Goal: Task Accomplishment & Management: Complete application form

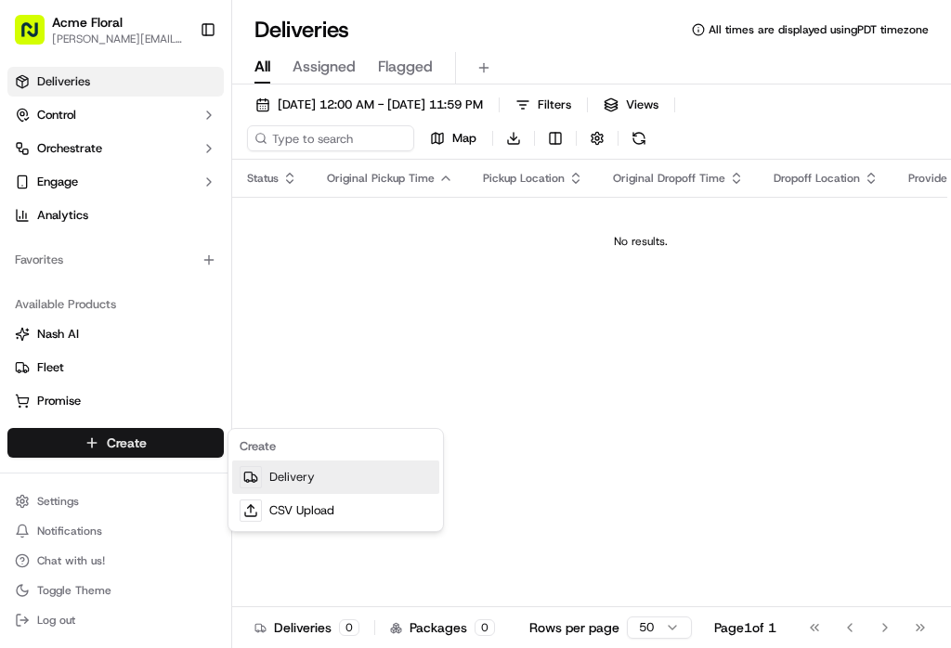
click at [280, 474] on link "Delivery" at bounding box center [335, 476] width 207 height 33
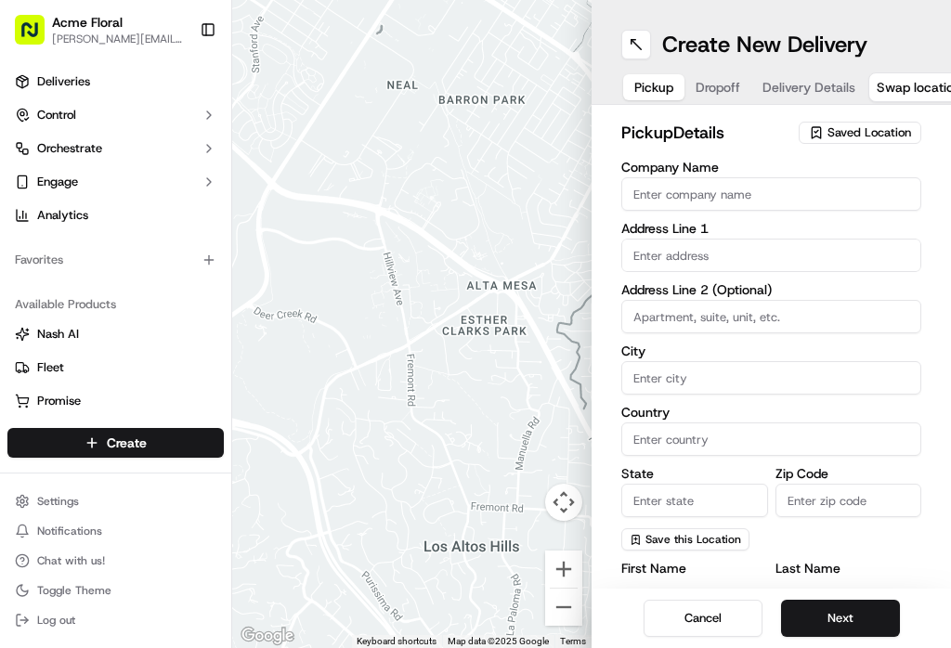
click at [632, 44] on button at bounding box center [636, 45] width 30 height 30
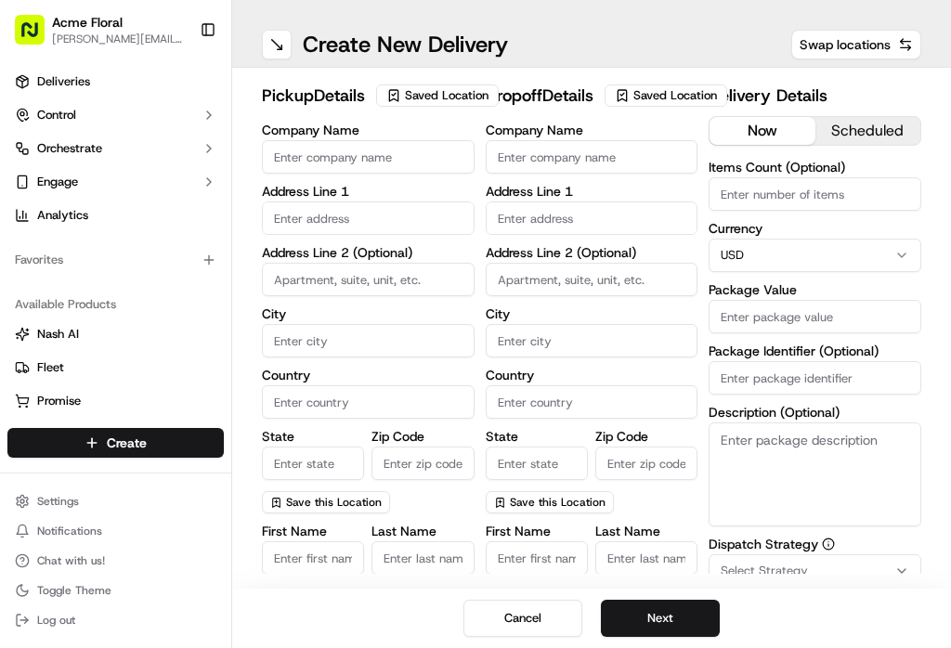
click at [405, 104] on span "Saved Location" at bounding box center [447, 95] width 84 height 17
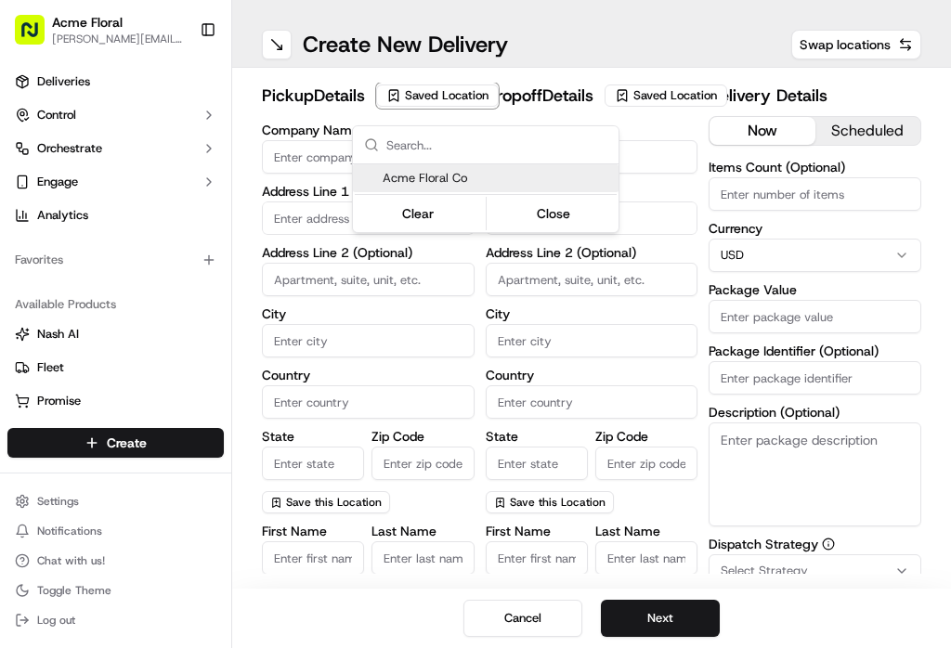
click at [473, 181] on span "Acme Floral Co" at bounding box center [497, 178] width 228 height 17
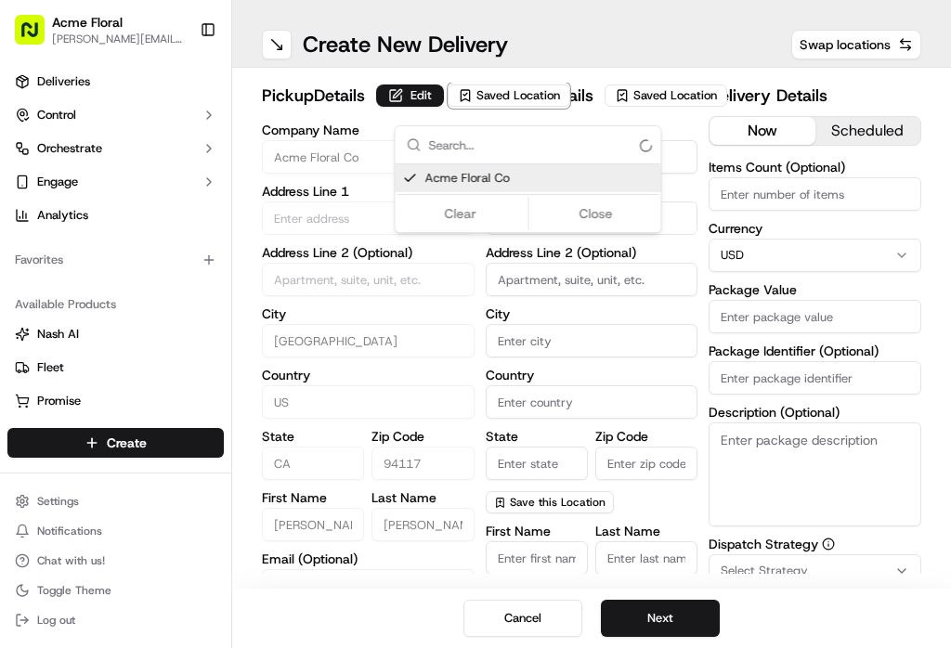
type input "Acme Floral Co"
type input "[GEOGRAPHIC_DATA]"
type input "US"
type input "CA"
type input "94117"
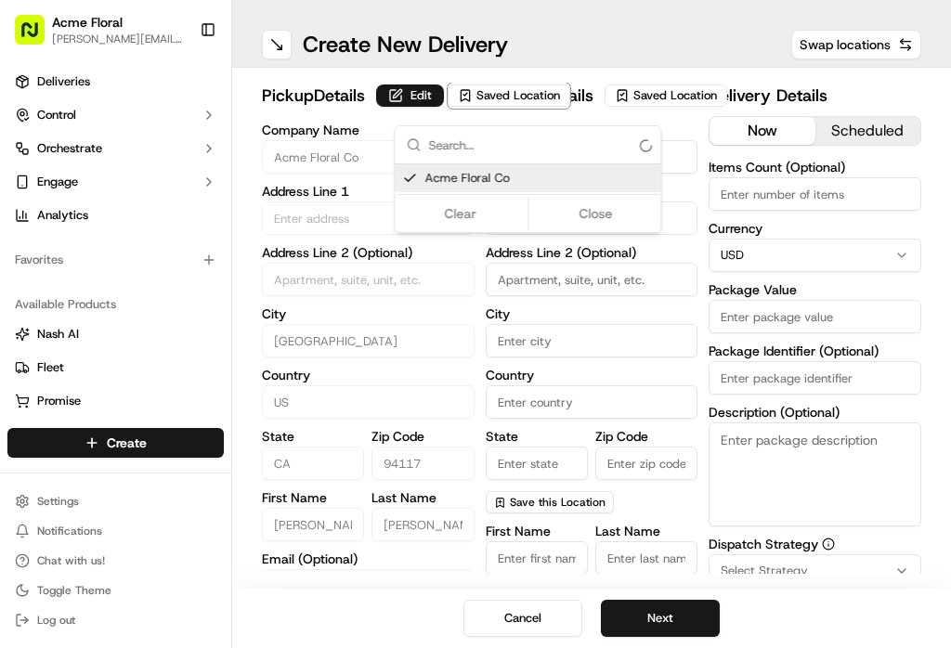
type input "[PERSON_NAME]"
type input "[EMAIL_ADDRESS][DOMAIN_NAME]"
type input "[PHONE_NUMBER]"
type textarea "Please drive safely and handle floral with care. Call the flower shop with any …"
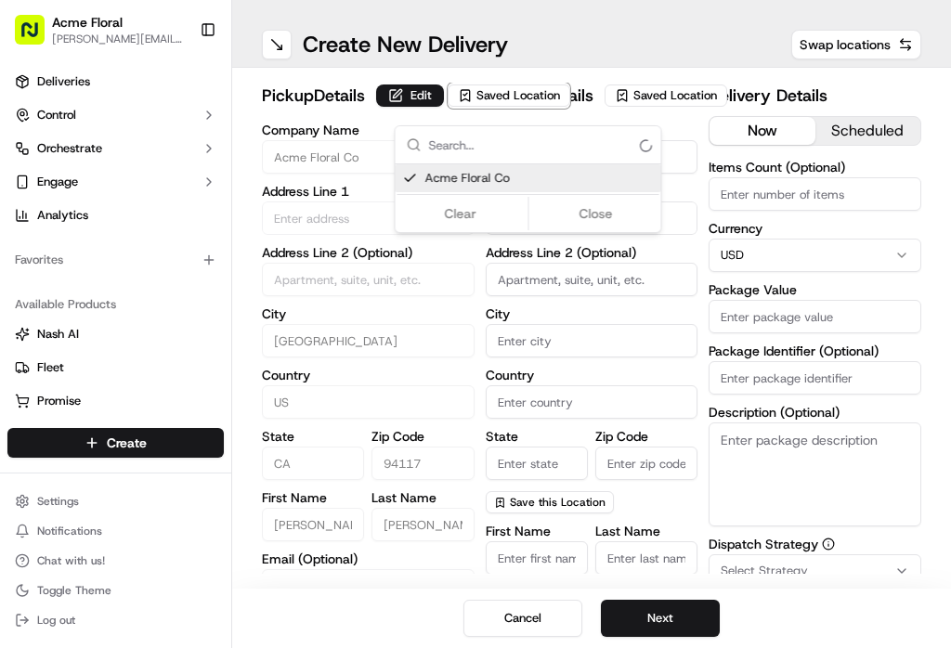
type input "[STREET_ADDRESS][PERSON_NAME]"
click at [676, 263] on html "Acme Floral [PERSON_NAME][EMAIL_ADDRESS][DOMAIN_NAME] Toggle Sidebar Deliveries…" at bounding box center [475, 324] width 951 height 648
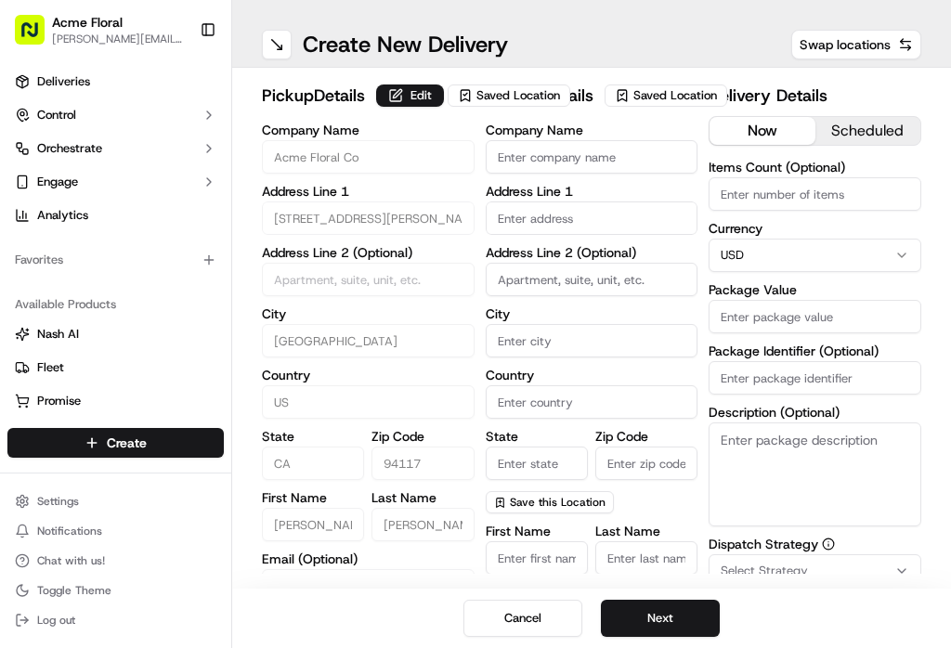
click at [659, 235] on input "text" at bounding box center [592, 217] width 213 height 33
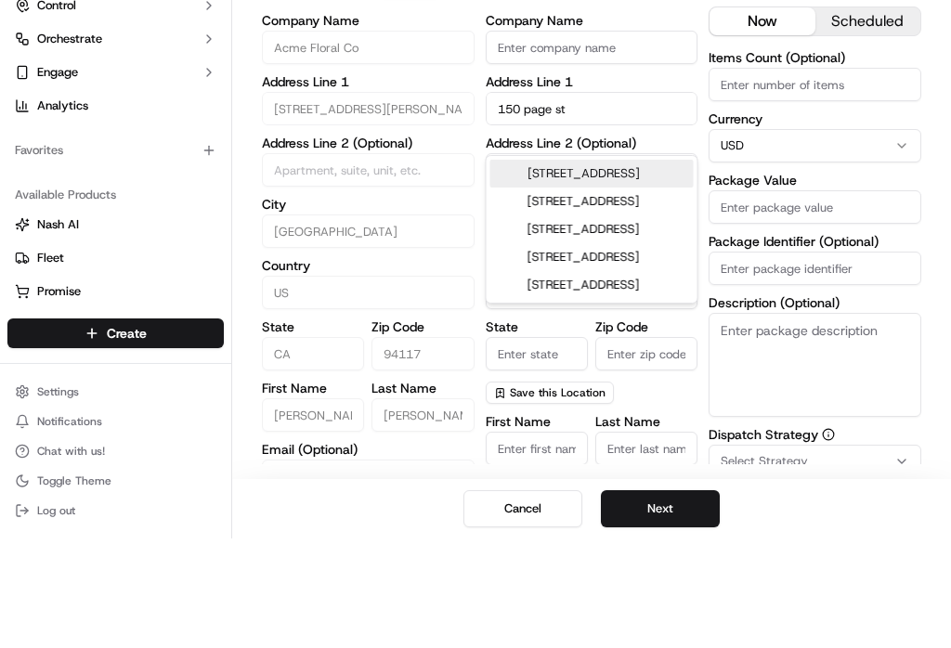
click at [620, 269] on div "[STREET_ADDRESS]" at bounding box center [591, 283] width 203 height 28
type input "[STREET_ADDRESS]"
type input "[GEOGRAPHIC_DATA]"
type input "CA"
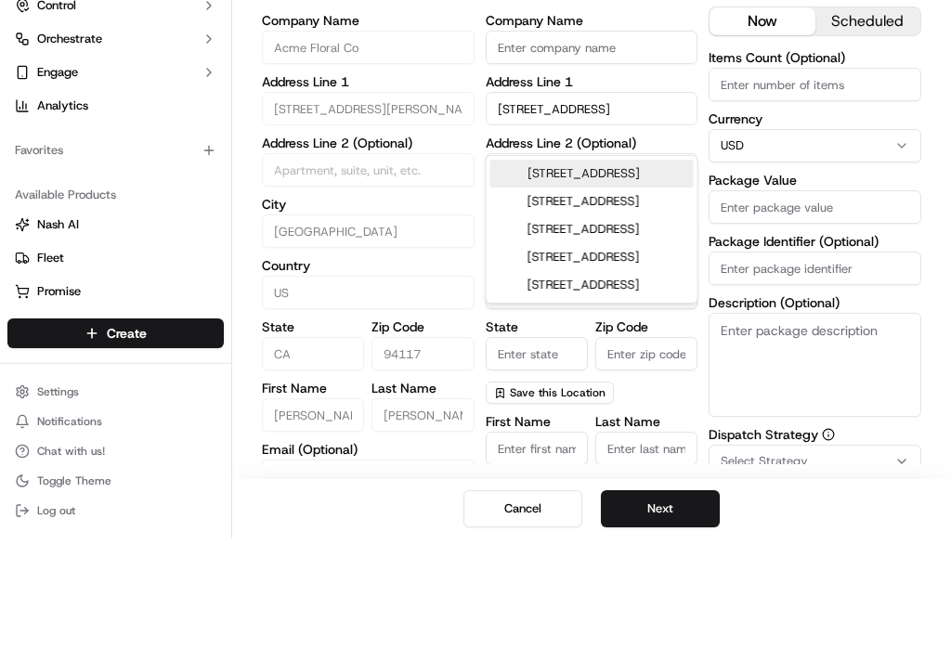
type input "94102"
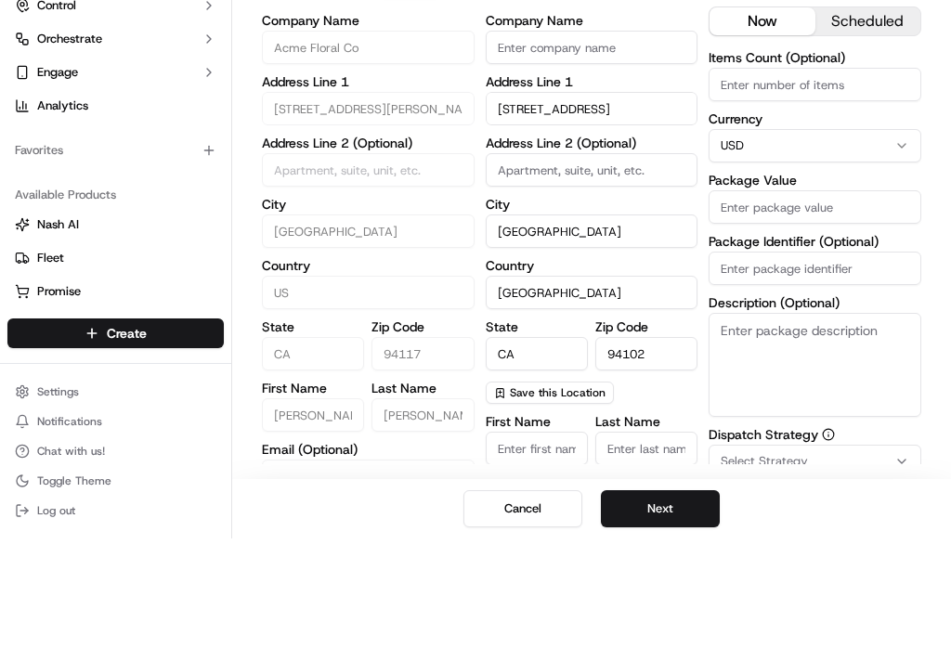
click at [594, 263] on input at bounding box center [592, 279] width 213 height 33
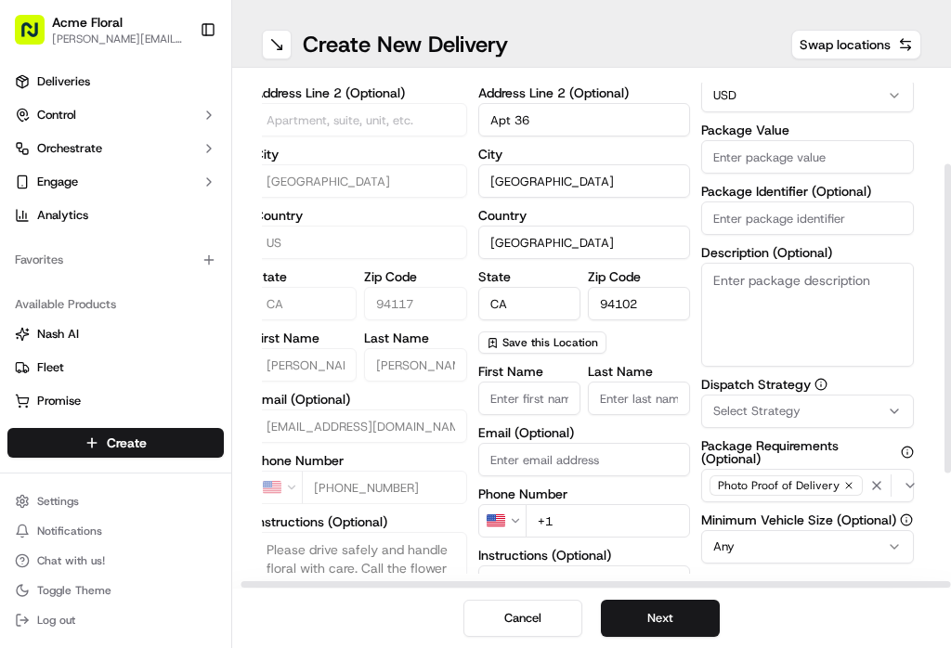
scroll to position [162, 7]
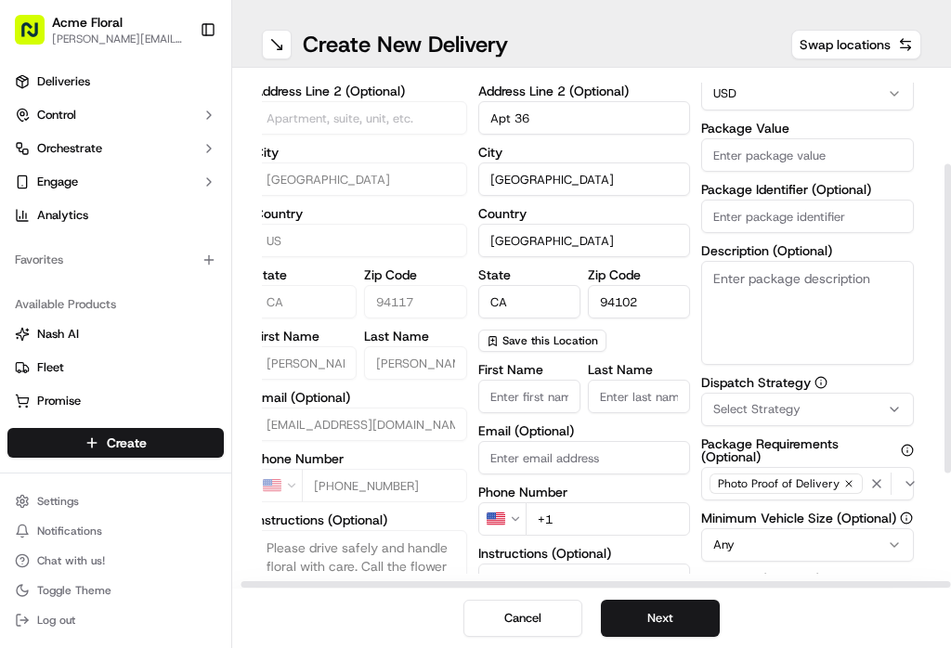
type input "Apt 36"
click at [511, 413] on input "First Name" at bounding box center [529, 396] width 102 height 33
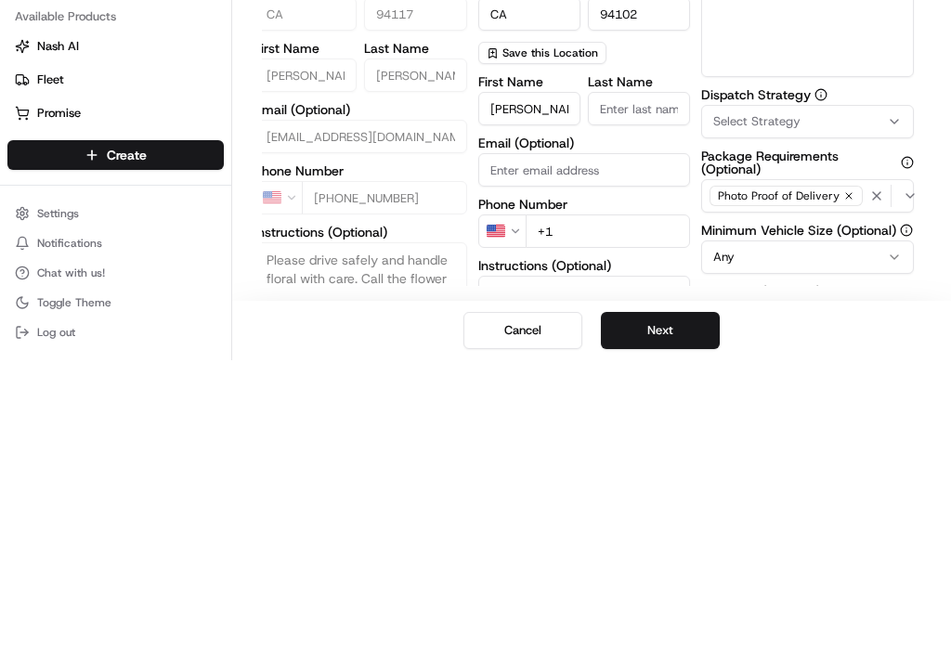
type input "[PERSON_NAME] [PERSON_NAME]"
click at [635, 380] on input "Last Name" at bounding box center [639, 396] width 102 height 33
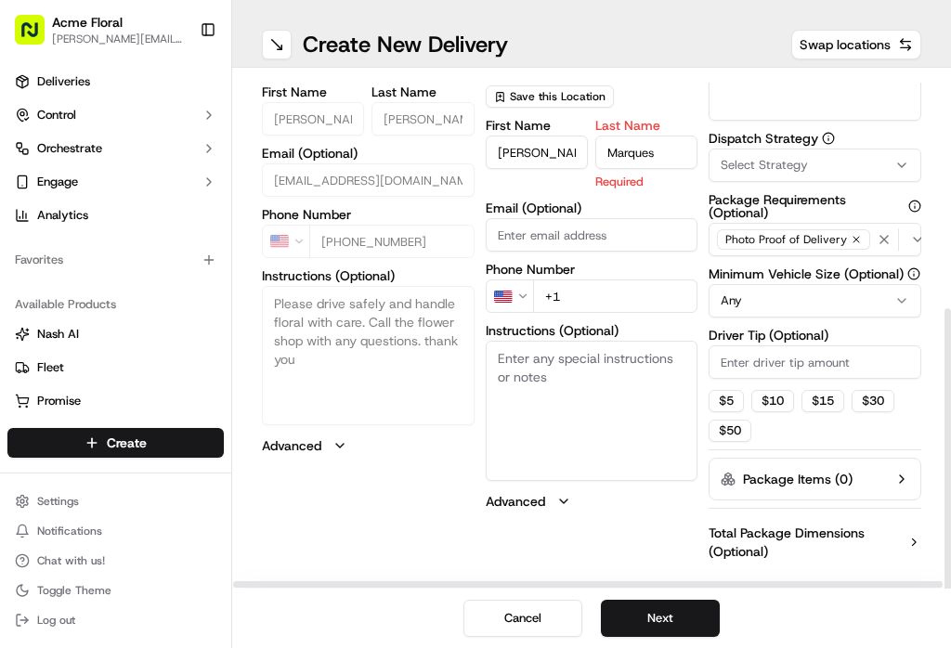
scroll to position [405, 0]
type input "Marques"
click at [624, 324] on div "First Name [PERSON_NAME] [PERSON_NAME] Last Name [PERSON_NAME] Required Email (…" at bounding box center [592, 316] width 213 height 392
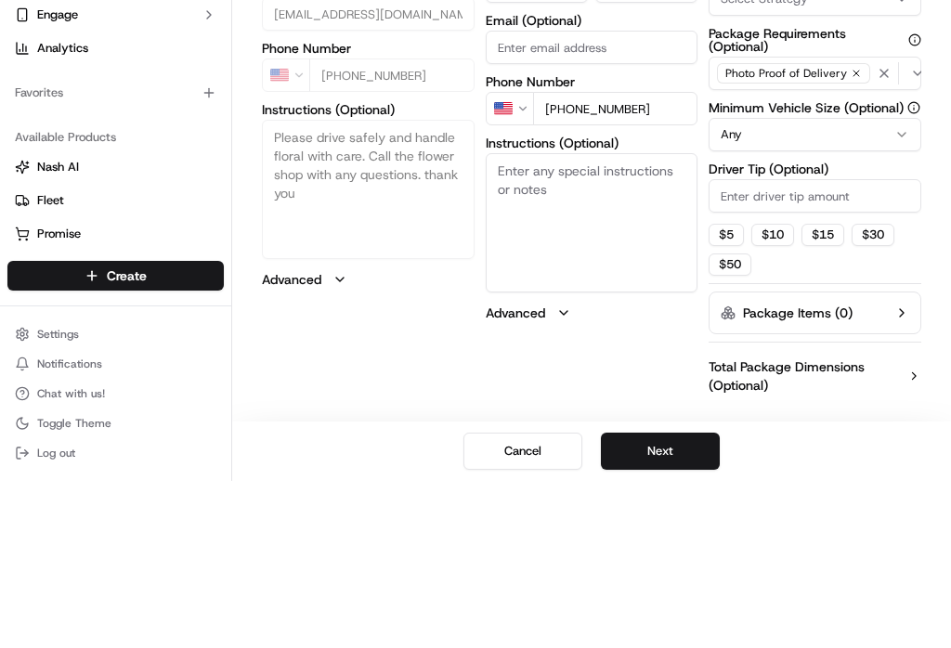
click at [551, 320] on textarea "Instructions (Optional)" at bounding box center [592, 389] width 213 height 139
click at [556, 259] on input "[PHONE_NUMBER]" at bounding box center [615, 275] width 165 height 33
click at [655, 259] on input "[PHONE_NUMBER]" at bounding box center [615, 275] width 165 height 33
type input "[PHONE_NUMBER]"
click at [539, 320] on textarea "Instructions (Optional)" at bounding box center [592, 389] width 213 height 139
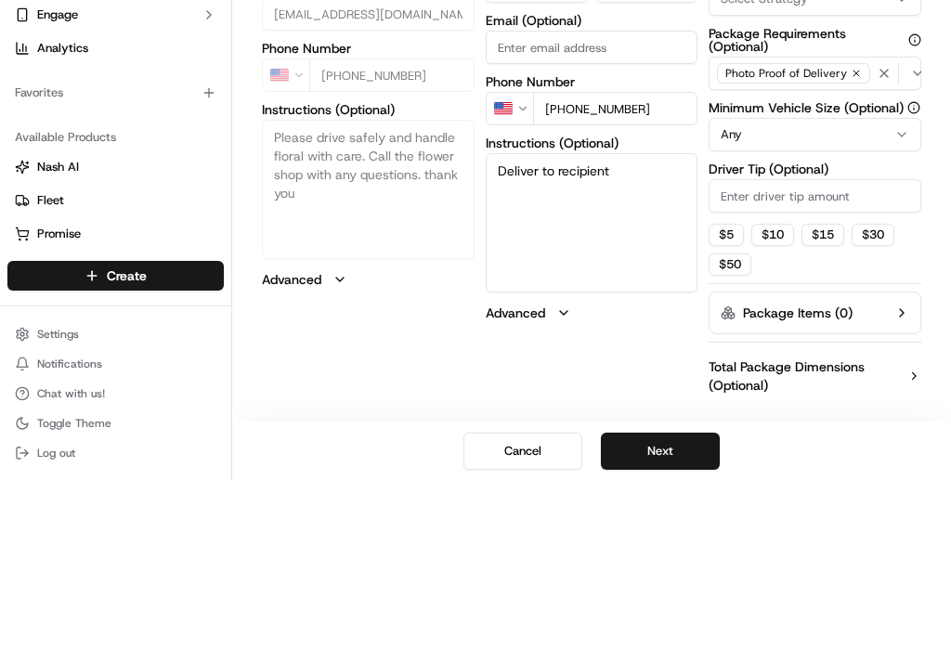
type textarea "Deliver to recipient"
click at [730, 391] on button "$ 5" at bounding box center [725, 402] width 35 height 22
type input "5"
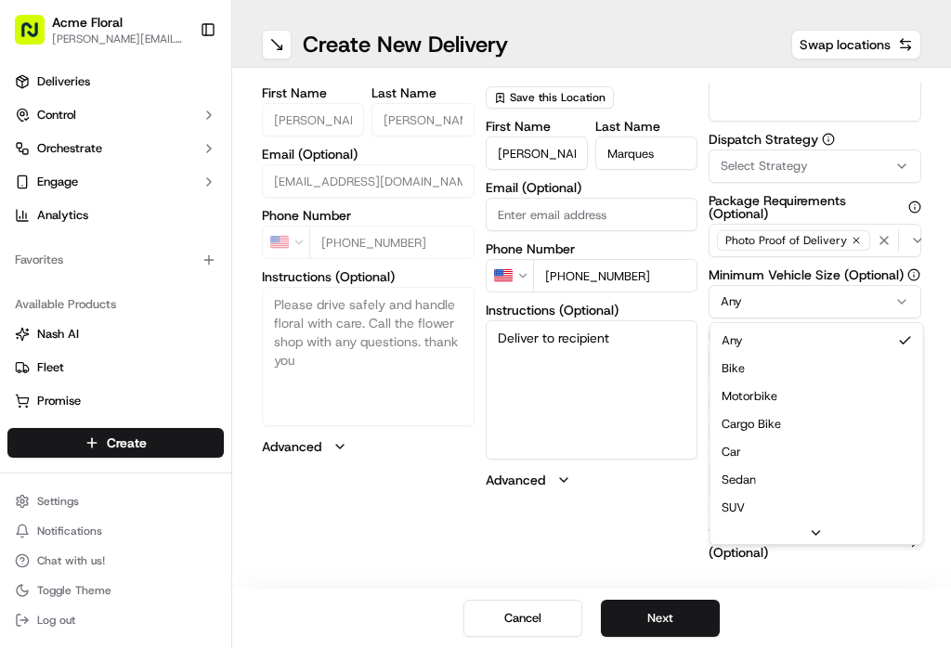
click at [837, 307] on html "Acme Floral [PERSON_NAME][EMAIL_ADDRESS][DOMAIN_NAME] Toggle Sidebar Deliveries…" at bounding box center [475, 324] width 951 height 648
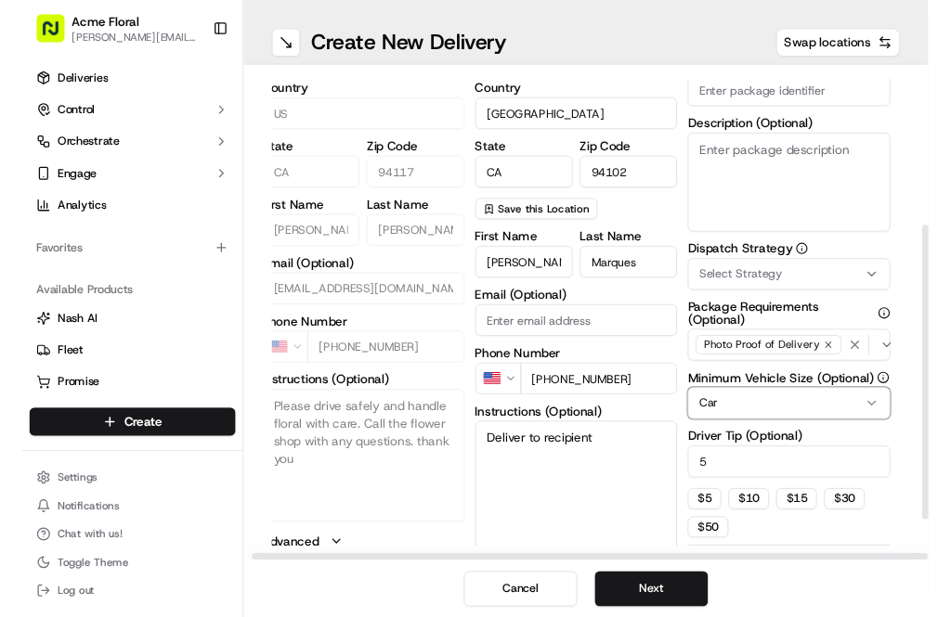
scroll to position [282, 7]
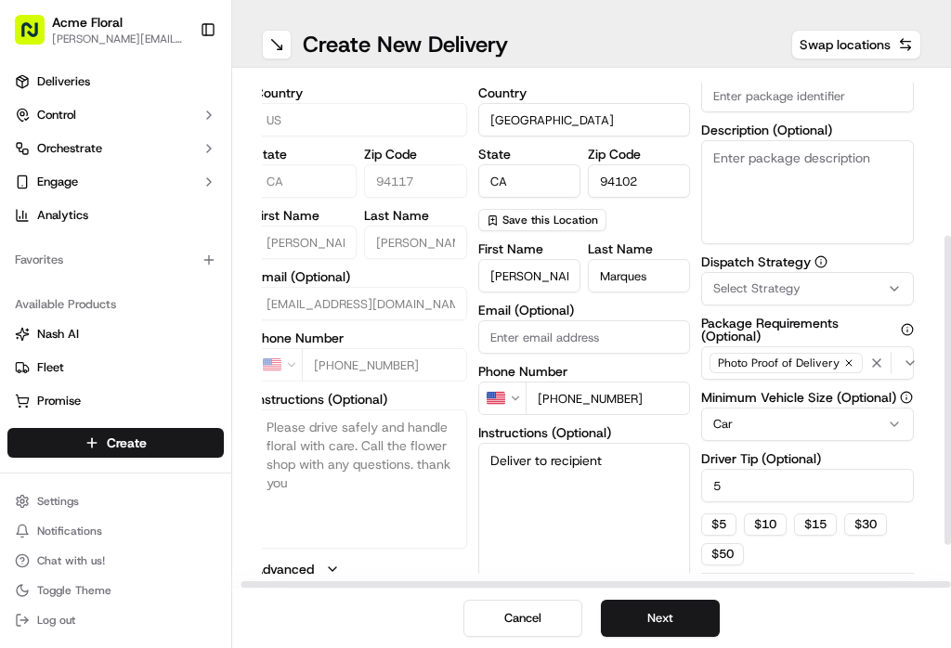
click at [829, 188] on textarea "Description (Optional)" at bounding box center [807, 192] width 213 height 104
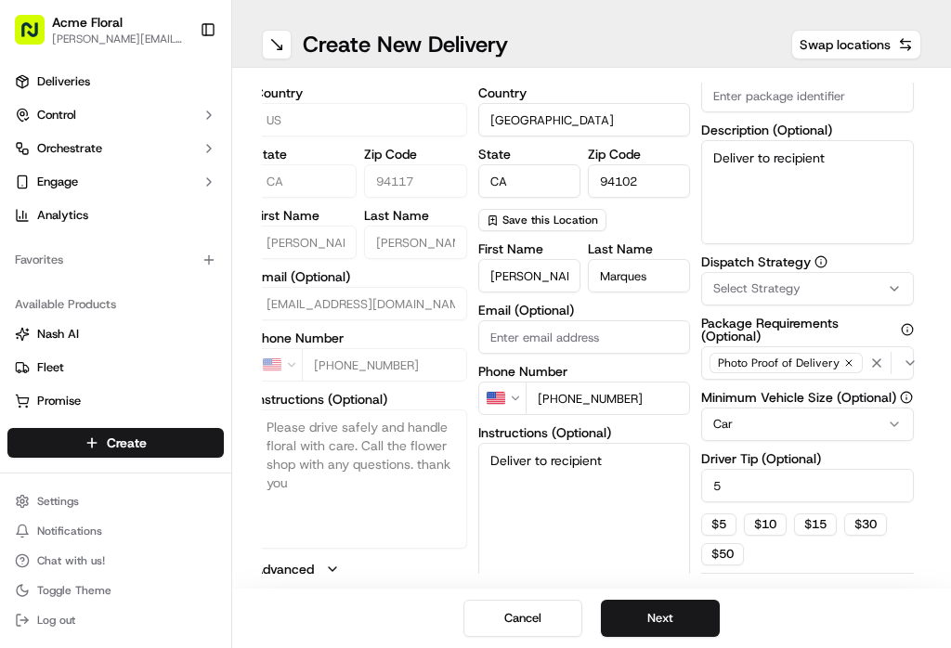
type textarea "Deliver to recipient"
click at [635, 511] on textarea "Deliver to recipient" at bounding box center [584, 512] width 213 height 139
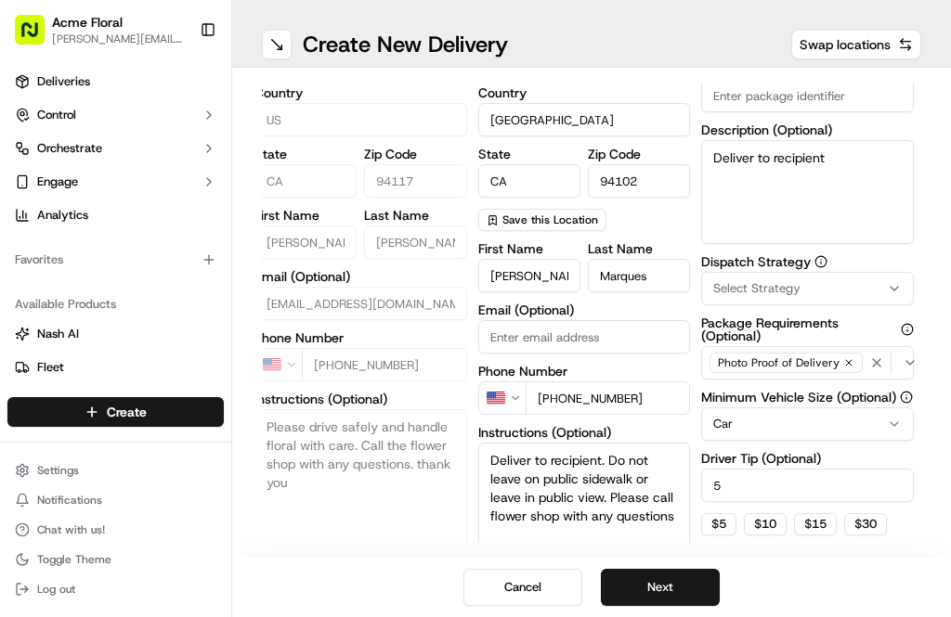
type textarea "Deliver to recipient. Do not leave on public sidewalk or leave in public view. …"
click at [884, 297] on button "Select Strategy" at bounding box center [807, 288] width 213 height 33
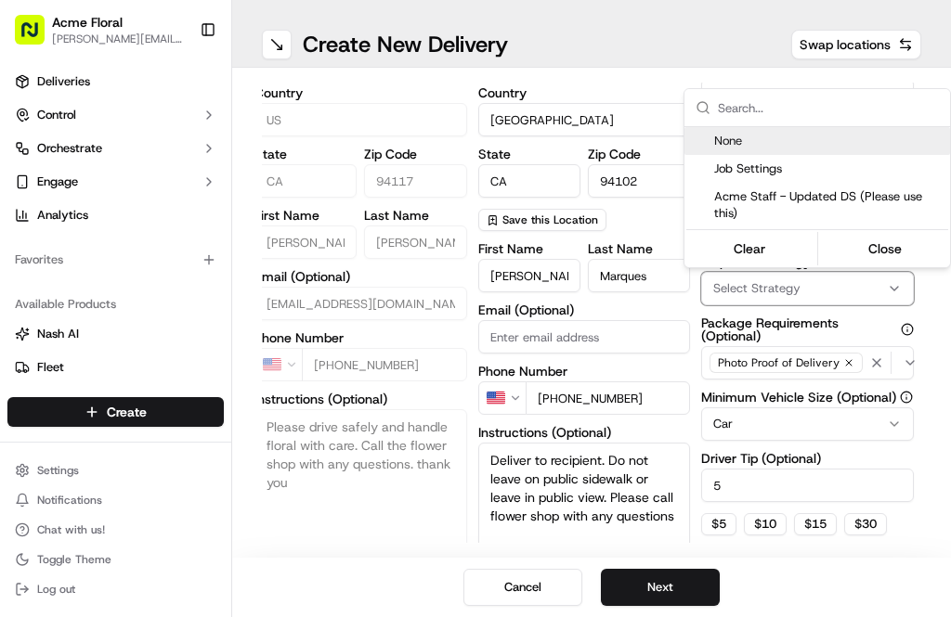
click at [799, 203] on span "Acme Staff - Updated DS (Please use this)" at bounding box center [828, 204] width 228 height 33
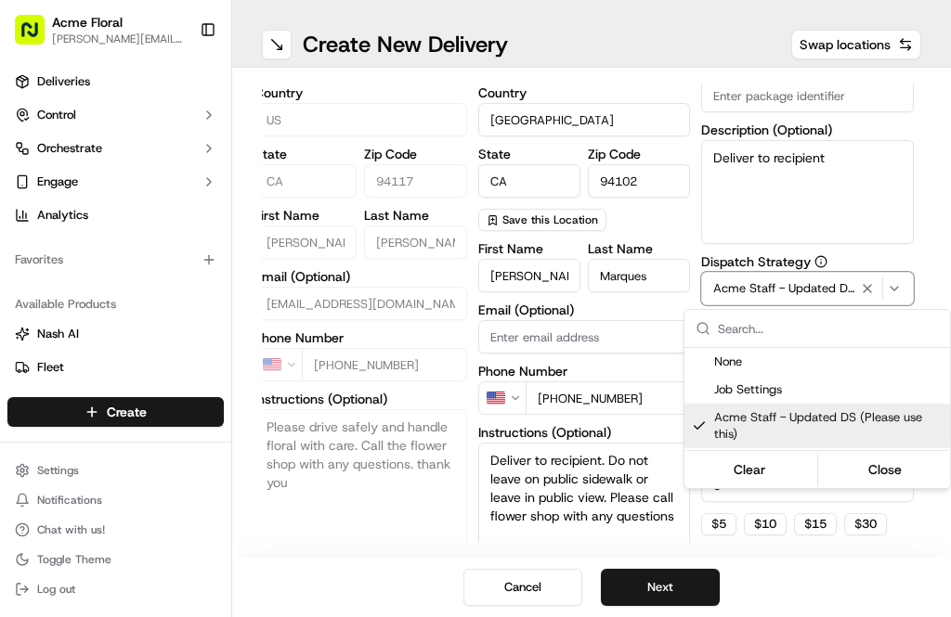
click at [925, 539] on html "Acme Floral [PERSON_NAME][EMAIL_ADDRESS][DOMAIN_NAME] Toggle Sidebar Deliveries…" at bounding box center [475, 308] width 951 height 617
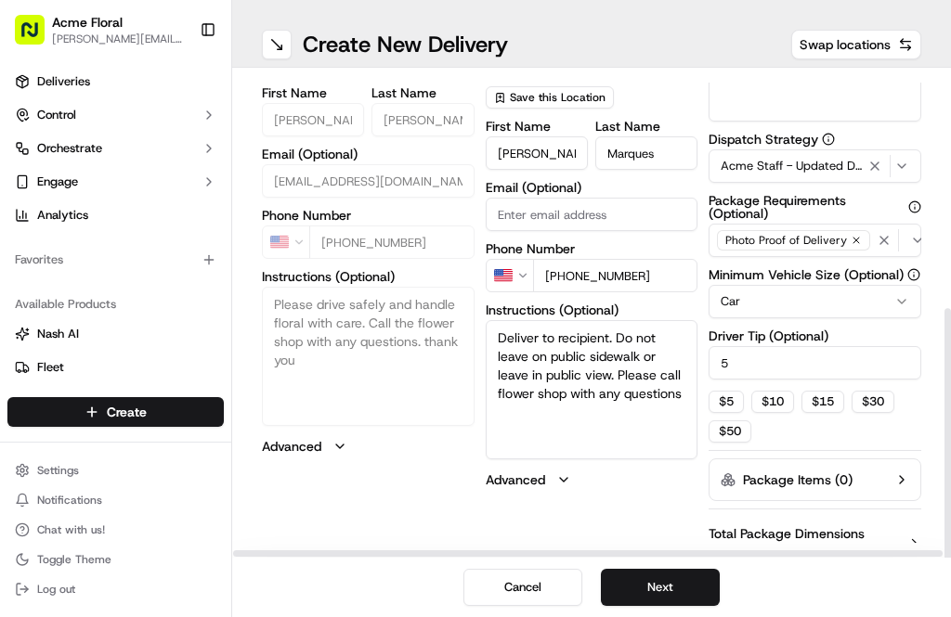
scroll to position [59, 0]
click at [674, 601] on button "Next" at bounding box center [660, 587] width 119 height 37
click at [677, 589] on button "Next" at bounding box center [660, 587] width 119 height 37
click at [681, 587] on button "Submit" at bounding box center [660, 587] width 119 height 37
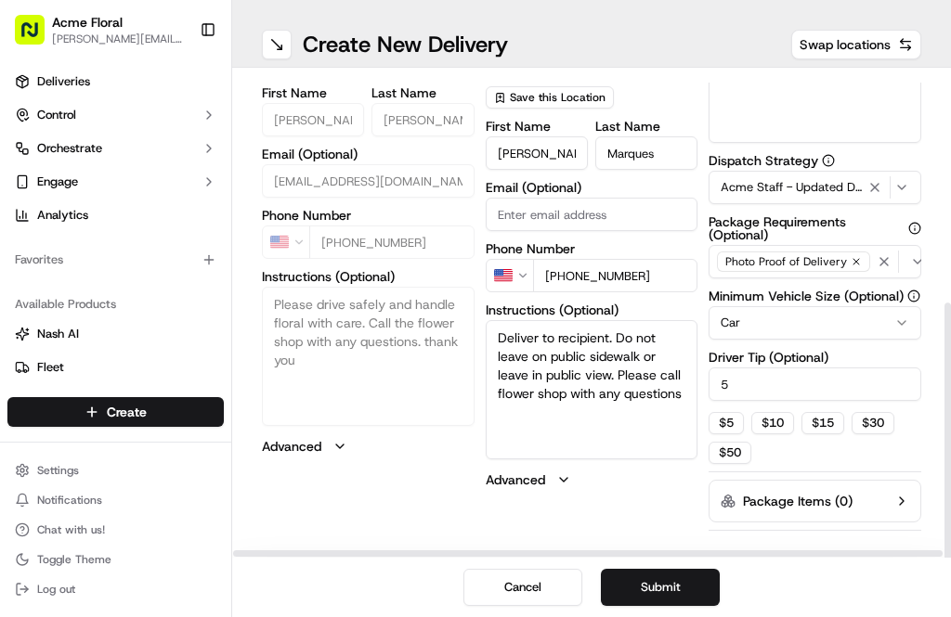
click at [665, 585] on button "Submit" at bounding box center [660, 587] width 119 height 37
click at [663, 588] on button "Submit" at bounding box center [660, 587] width 119 height 37
click at [665, 585] on button "Submit" at bounding box center [660, 587] width 119 height 37
click at [664, 593] on button "Submit" at bounding box center [660, 587] width 119 height 37
click at [667, 589] on button "Submit" at bounding box center [660, 587] width 119 height 37
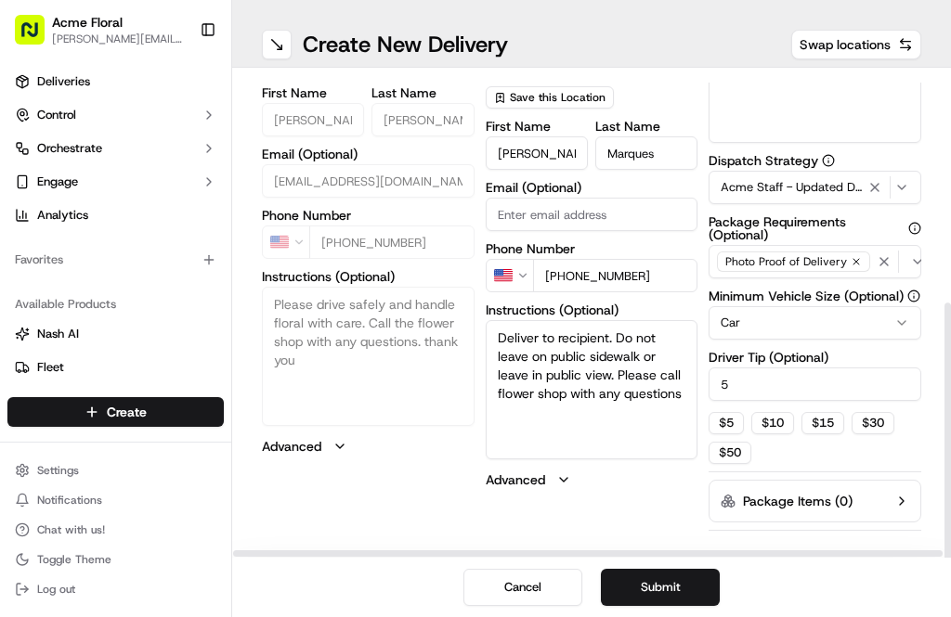
click at [667, 588] on button "Submit" at bounding box center [660, 587] width 119 height 37
click at [671, 591] on button "Submit" at bounding box center [660, 587] width 119 height 37
click at [671, 590] on button "Submit" at bounding box center [660, 587] width 119 height 37
click at [681, 587] on button "Submit" at bounding box center [660, 587] width 119 height 37
click at [671, 582] on button "Submit" at bounding box center [660, 587] width 119 height 37
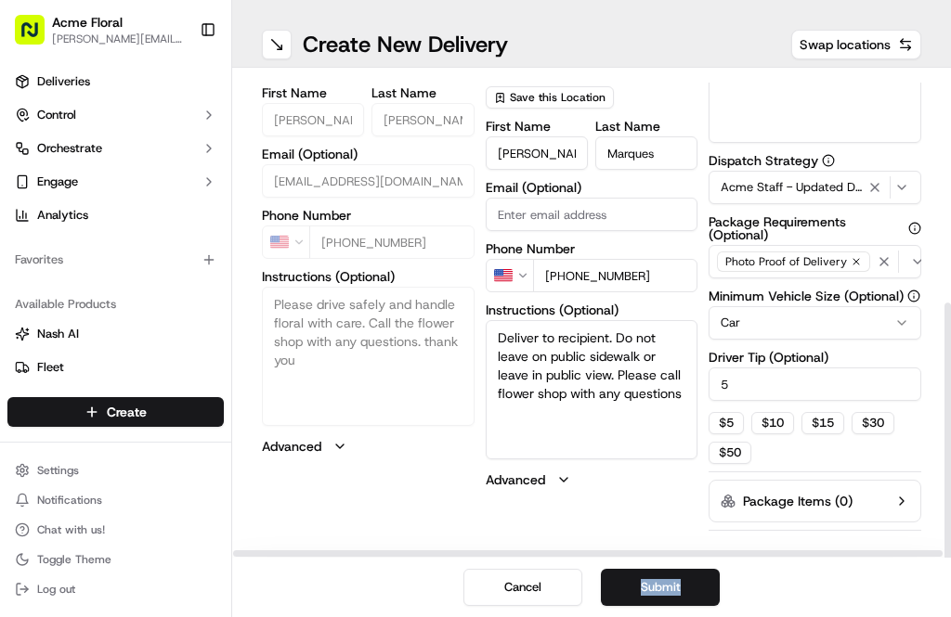
click at [628, 583] on button "Submit" at bounding box center [660, 587] width 119 height 37
click at [705, 588] on button "Submit" at bounding box center [660, 587] width 119 height 37
click at [673, 585] on button "Submit" at bounding box center [660, 587] width 119 height 37
click at [658, 585] on button "Submit" at bounding box center [660, 587] width 119 height 37
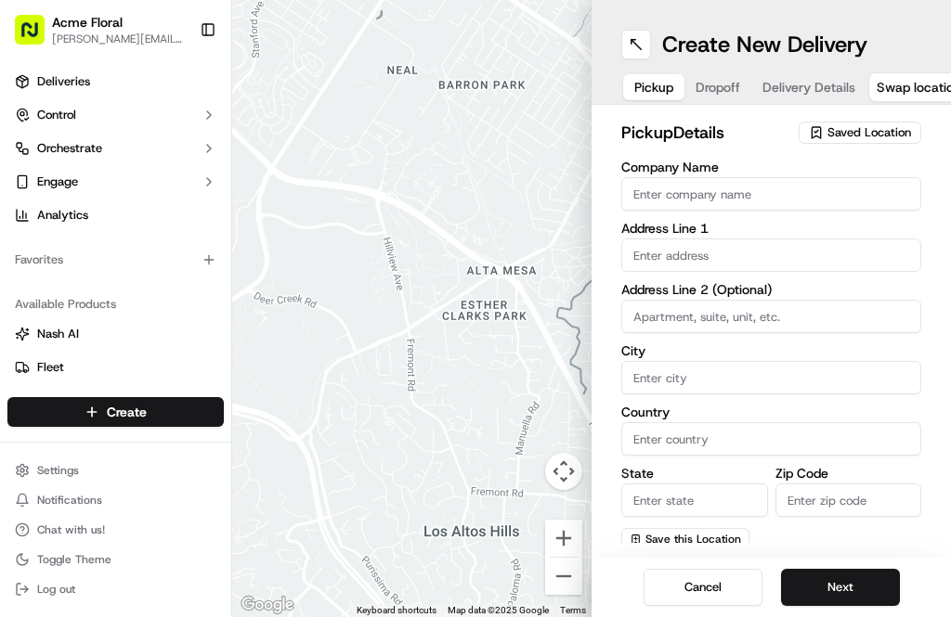
click at [81, 78] on span "Deliveries" at bounding box center [63, 81] width 53 height 17
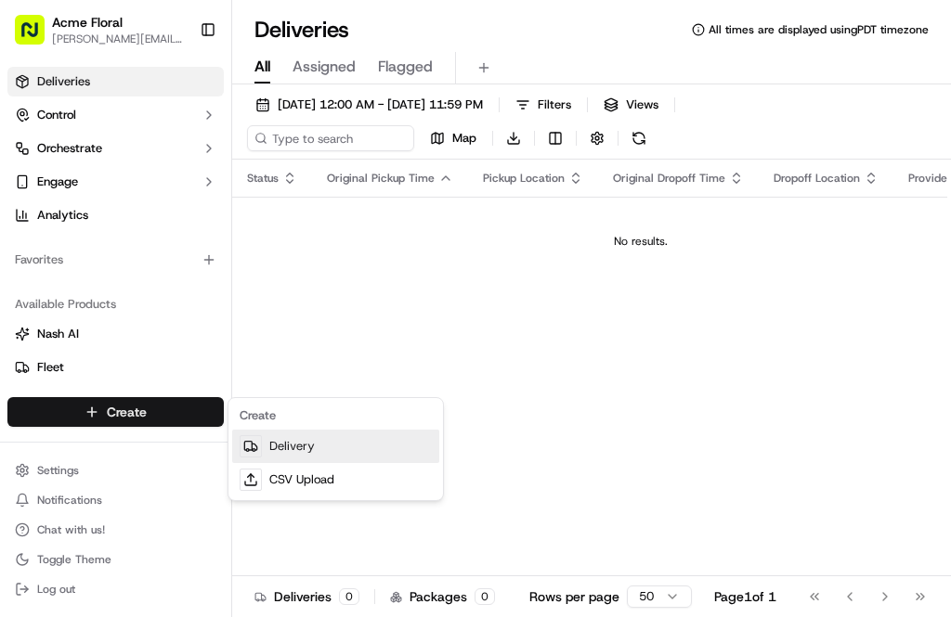
click at [322, 454] on link "Delivery" at bounding box center [335, 446] width 207 height 33
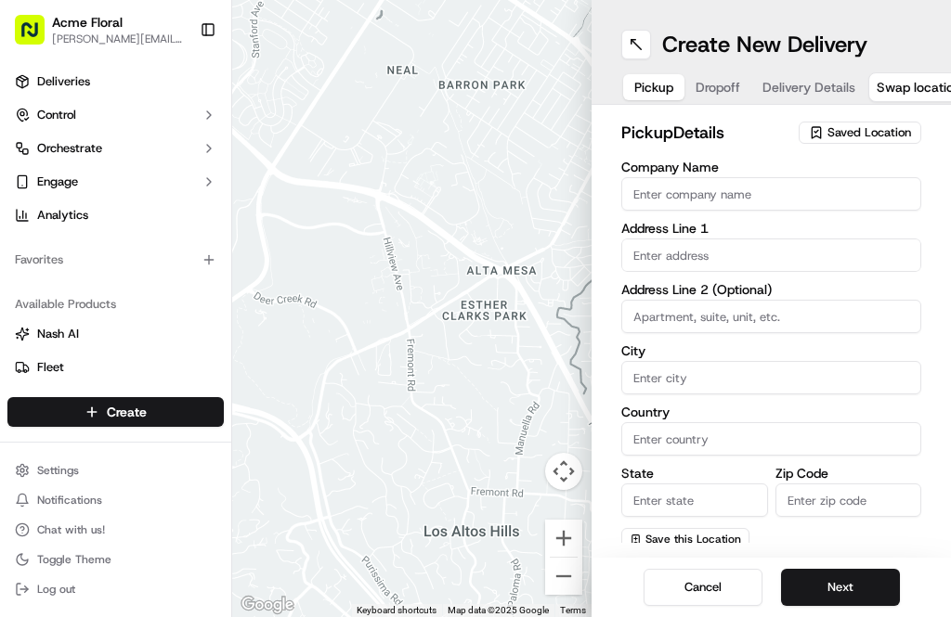
click at [633, 44] on button at bounding box center [636, 45] width 30 height 30
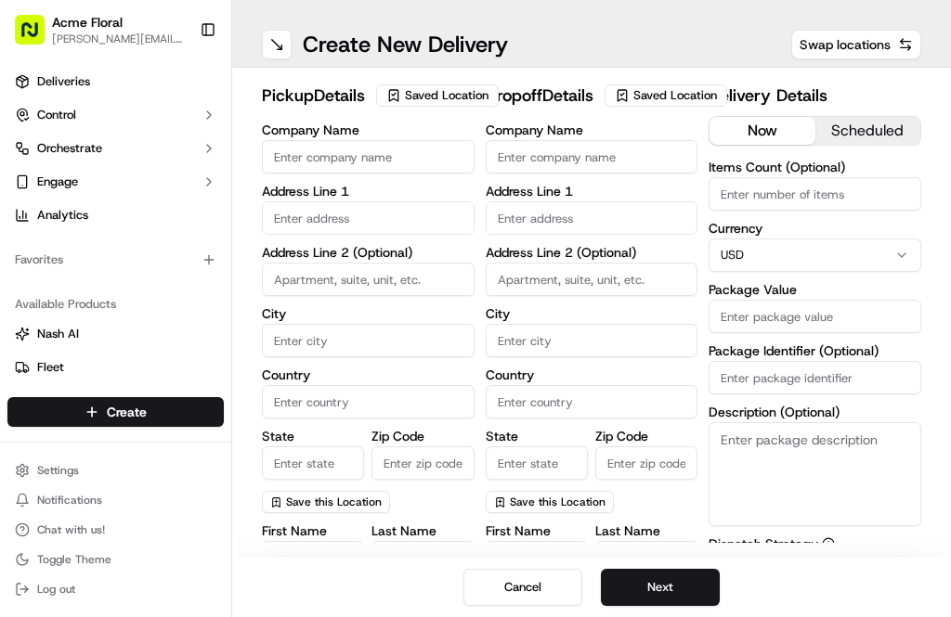
click at [403, 109] on button "Saved Location" at bounding box center [437, 96] width 123 height 26
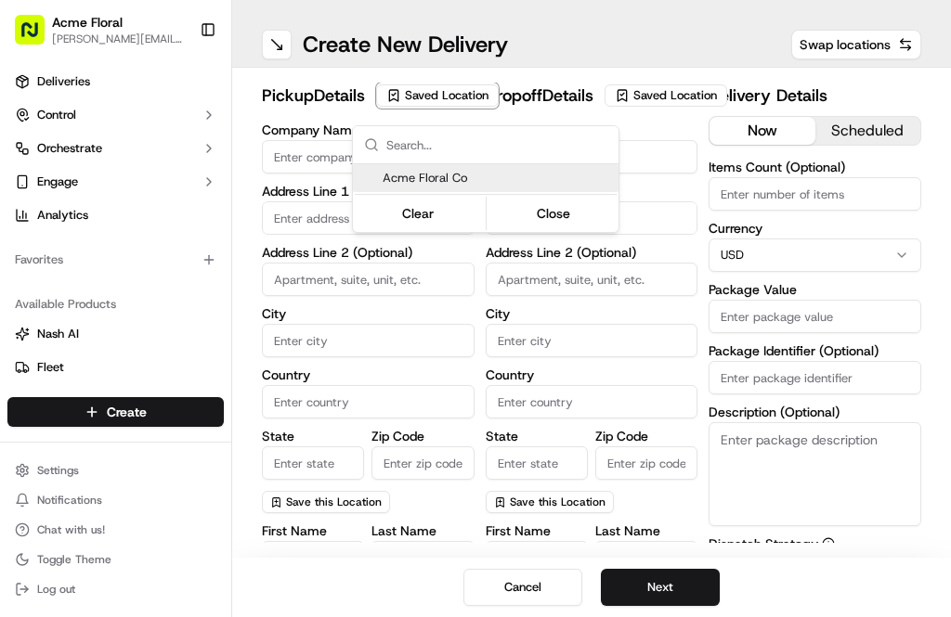
click at [460, 181] on span "Acme Floral Co" at bounding box center [497, 178] width 228 height 17
type input "Acme Floral Co"
type input "[GEOGRAPHIC_DATA]"
type input "US"
type input "CA"
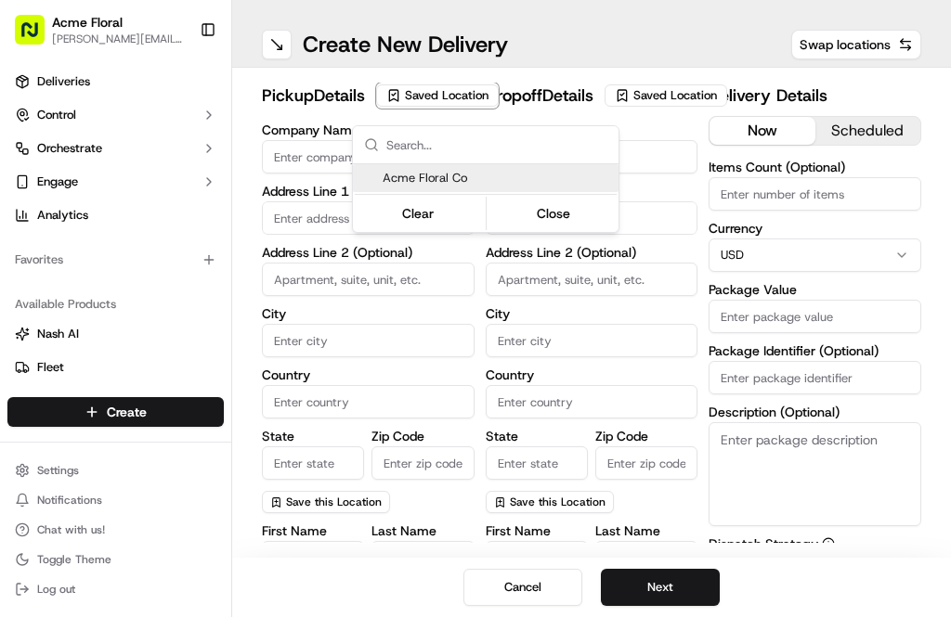
type input "94117"
type input "[PERSON_NAME]"
type input "[EMAIL_ADDRESS][DOMAIN_NAME]"
type input "[PHONE_NUMBER]"
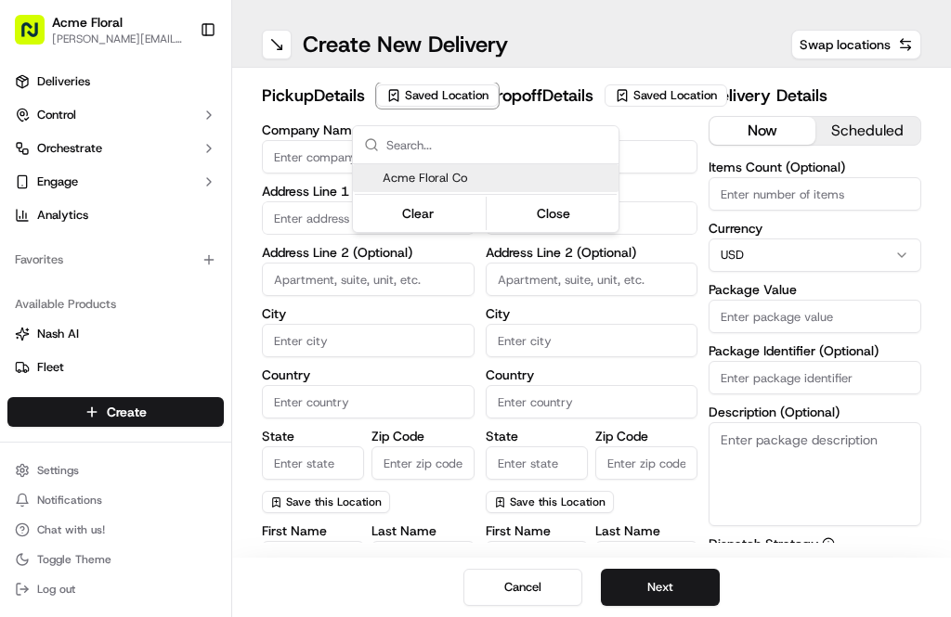
type textarea "Please drive safely and handle floral with care. Call the flower shop with any …"
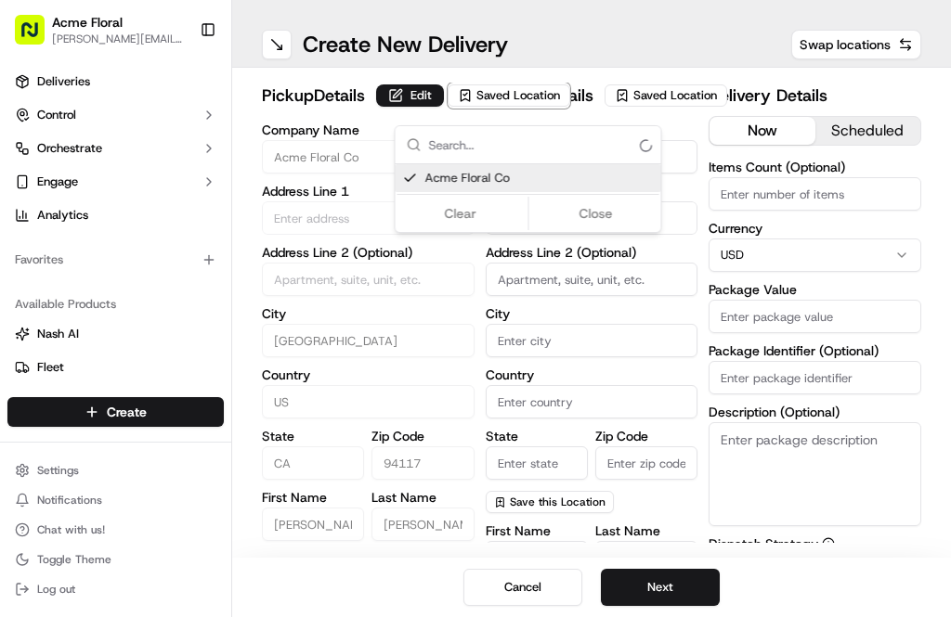
type input "[STREET_ADDRESS][PERSON_NAME]"
click at [667, 247] on html "Acme Floral [PERSON_NAME][EMAIL_ADDRESS][DOMAIN_NAME] Toggle Sidebar Deliveries…" at bounding box center [475, 308] width 951 height 617
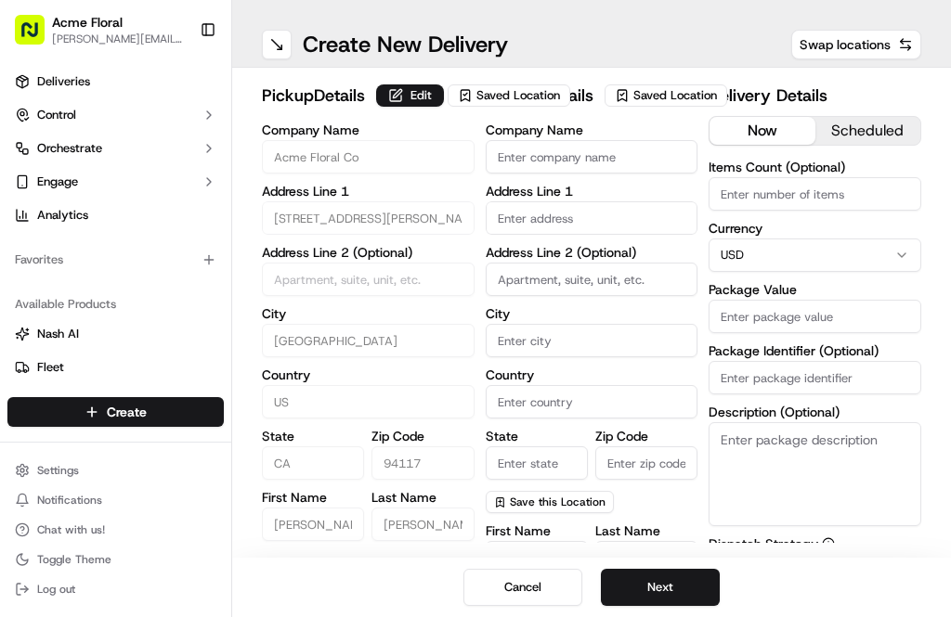
click at [668, 235] on input "text" at bounding box center [592, 217] width 213 height 33
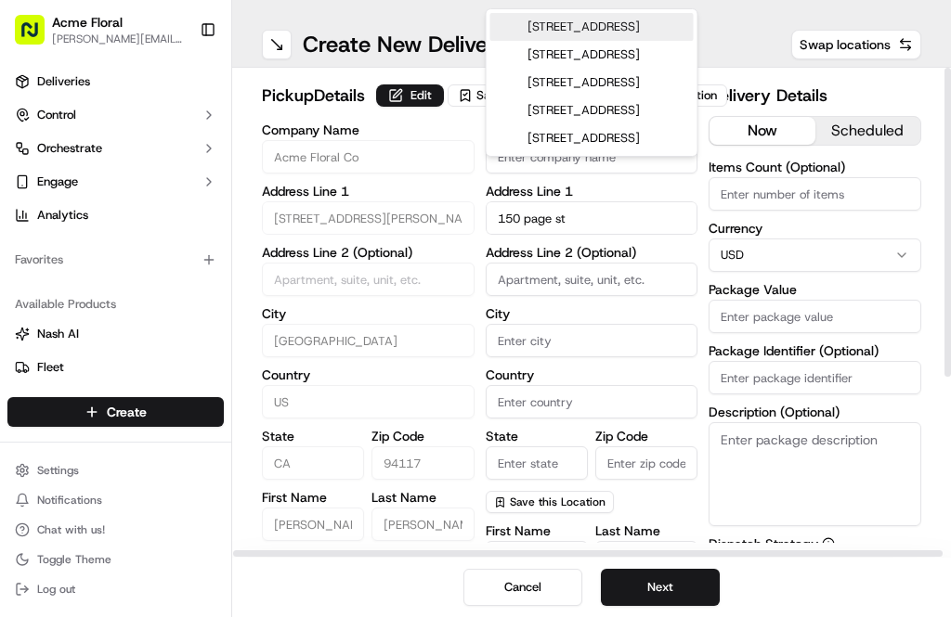
click at [621, 39] on div "[STREET_ADDRESS]" at bounding box center [591, 27] width 203 height 28
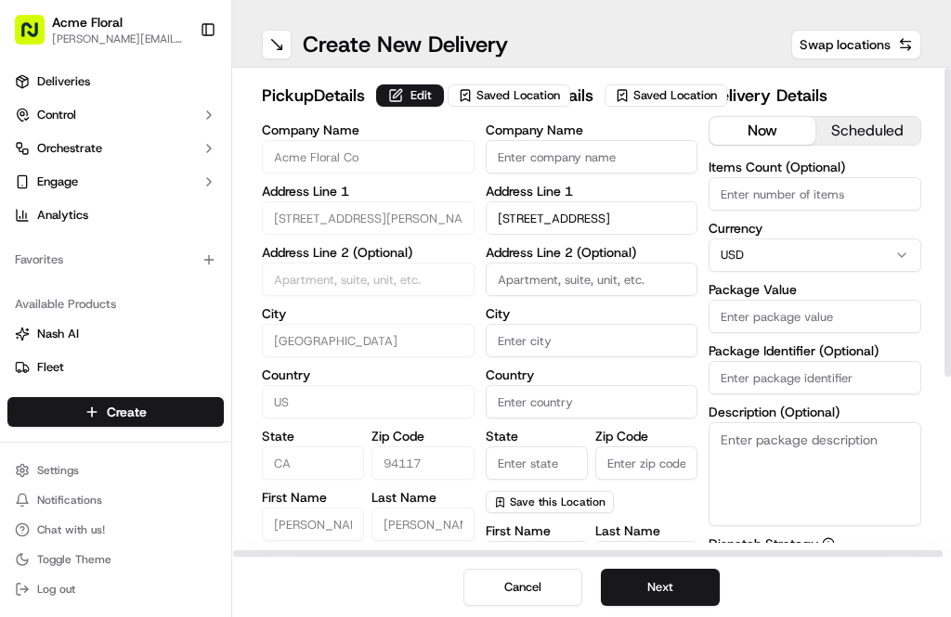
type input "[STREET_ADDRESS]"
type input "[GEOGRAPHIC_DATA]"
type input "CA"
type input "94102"
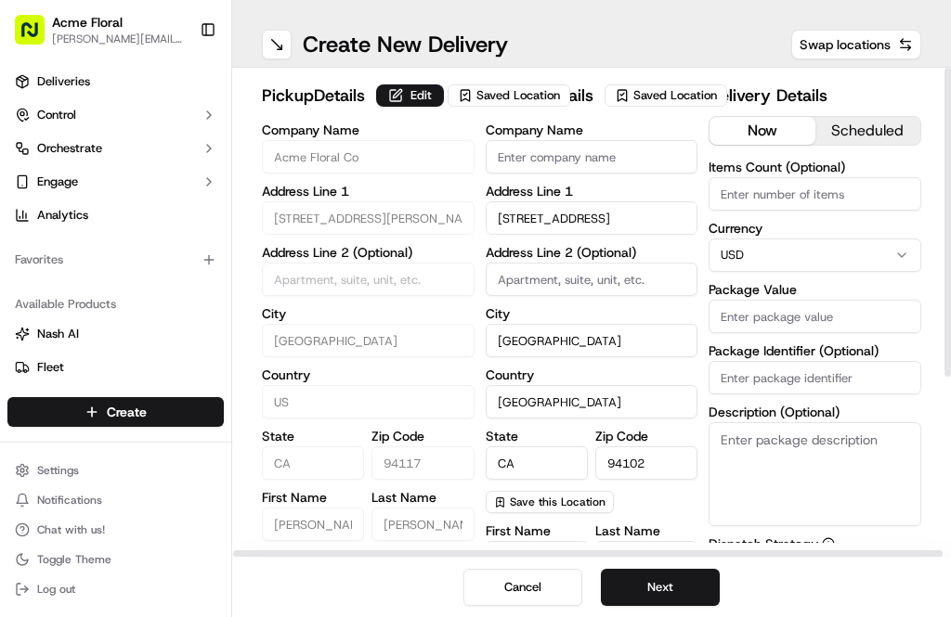
click at [654, 296] on input at bounding box center [592, 279] width 213 height 33
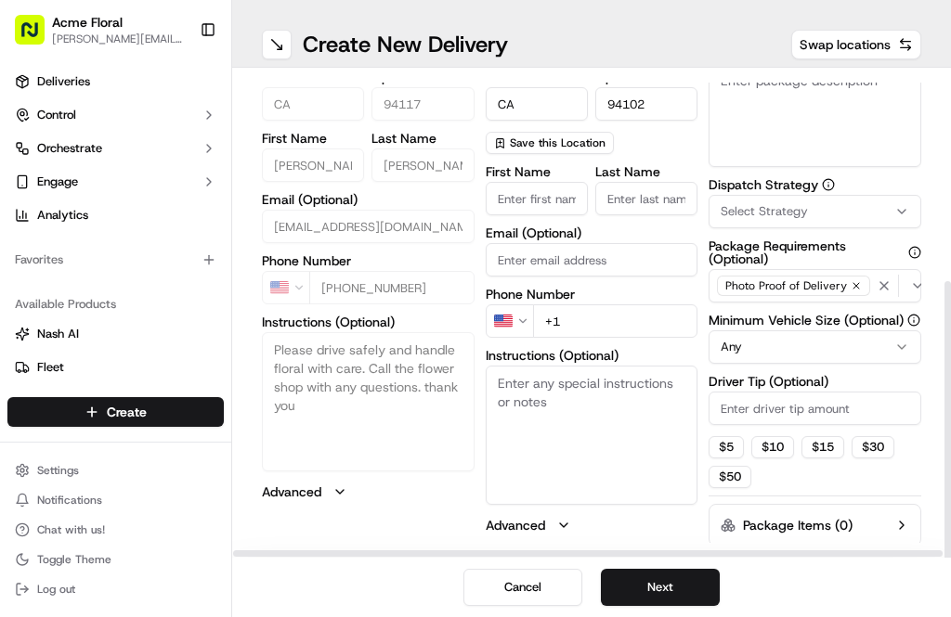
scroll to position [358, -1]
type input "Apt 36"
click at [614, 446] on textarea "Instructions (Optional)" at bounding box center [592, 436] width 213 height 139
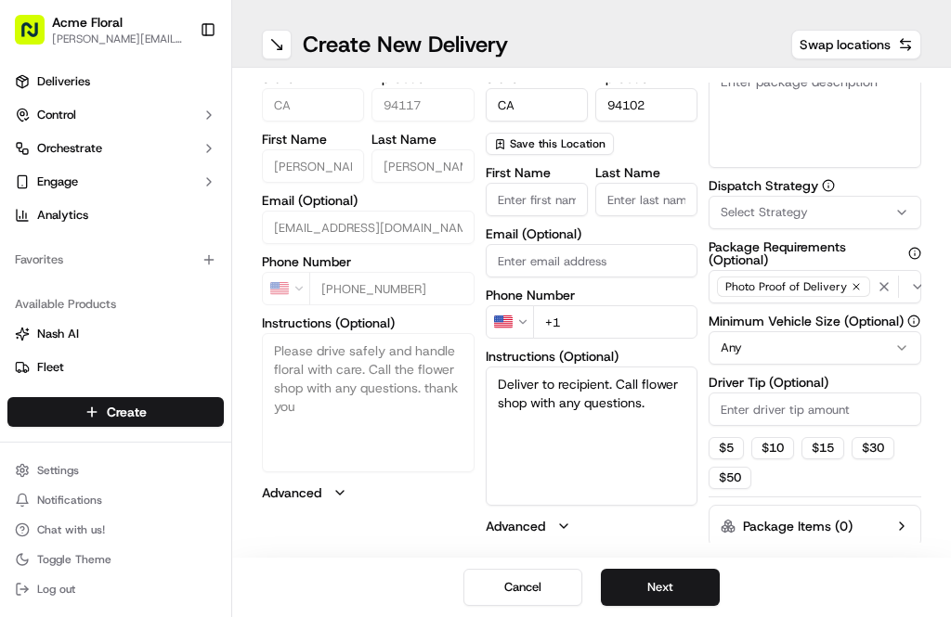
type textarea "Deliver to recipient. Call flower shop with any questions."
click at [717, 447] on button "$ 5" at bounding box center [725, 448] width 35 height 22
type input "5"
click at [873, 221] on button "Select Strategy" at bounding box center [814, 212] width 213 height 33
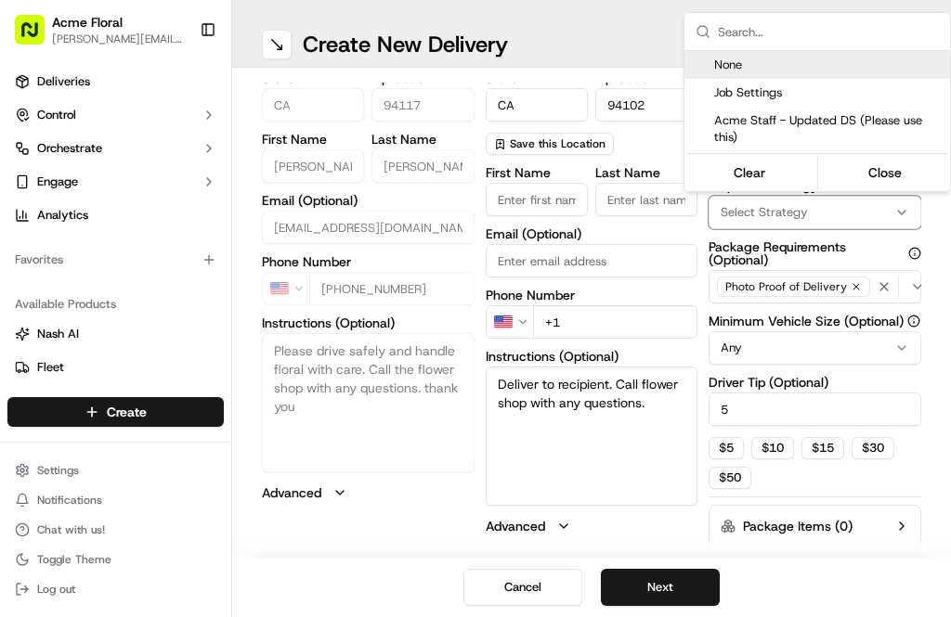
click at [775, 136] on span "Acme Staff - Updated DS (Please use this)" at bounding box center [828, 128] width 228 height 33
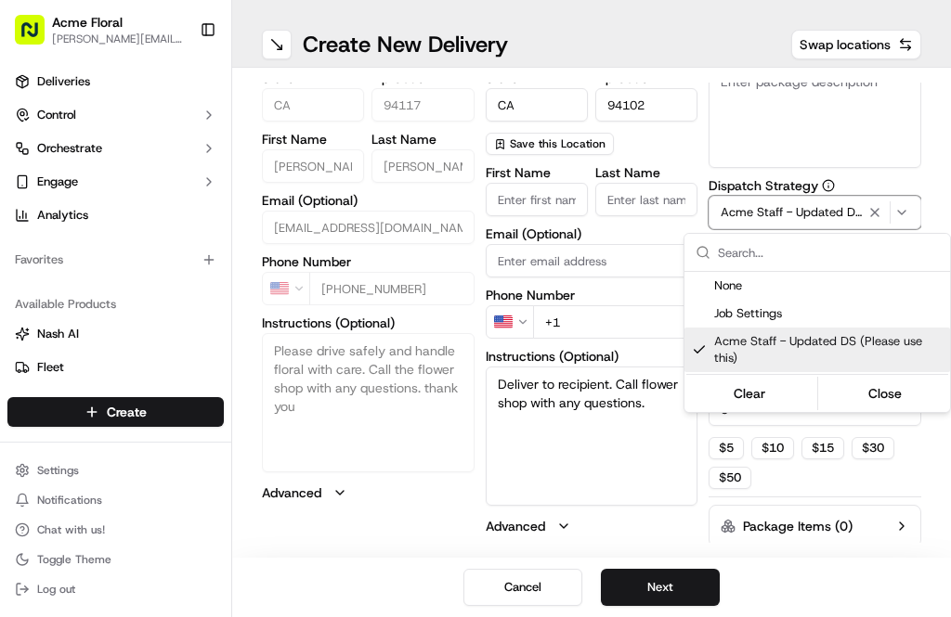
click at [729, 450] on html "Acme Floral [PERSON_NAME][EMAIL_ADDRESS][DOMAIN_NAME] Toggle Sidebar Deliveries…" at bounding box center [475, 308] width 951 height 617
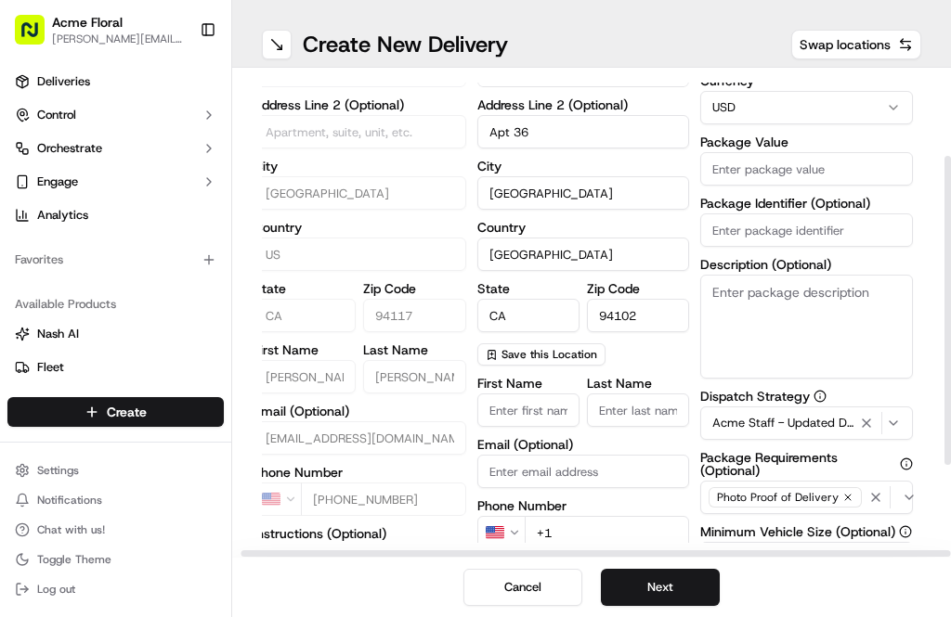
scroll to position [149, 7]
click at [820, 169] on input "Package Value" at bounding box center [807, 167] width 213 height 33
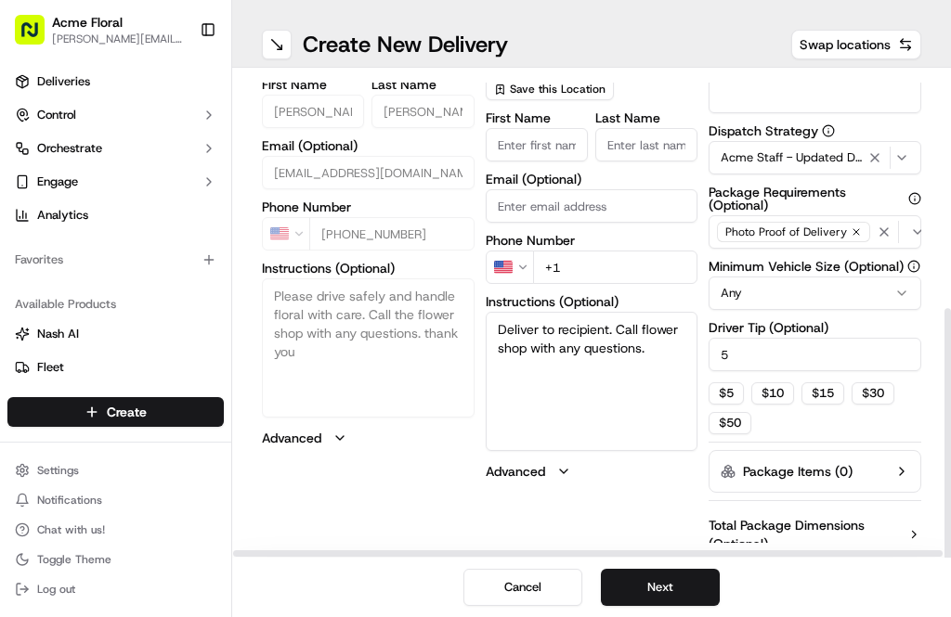
scroll to position [417, -1]
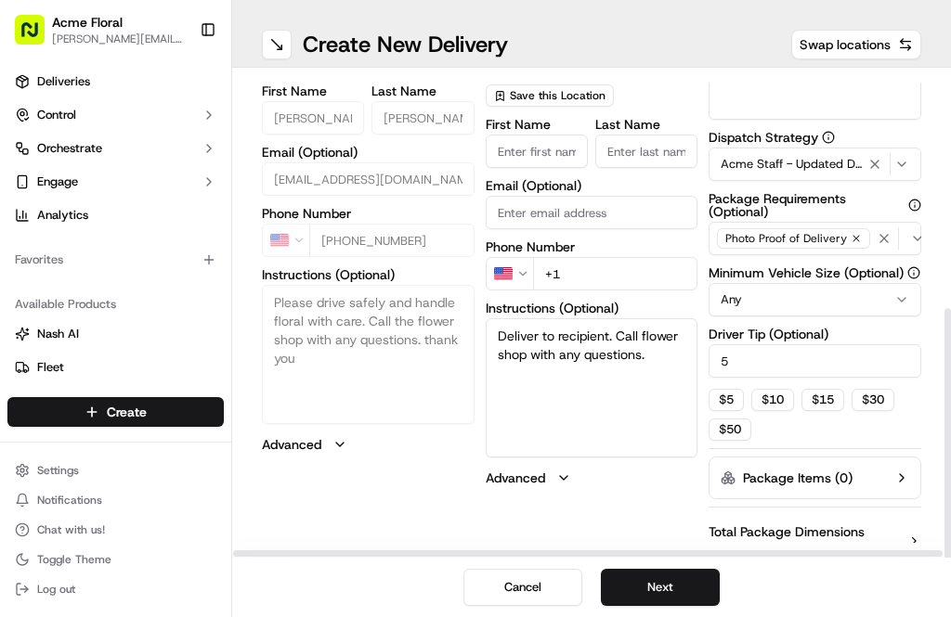
type input "225"
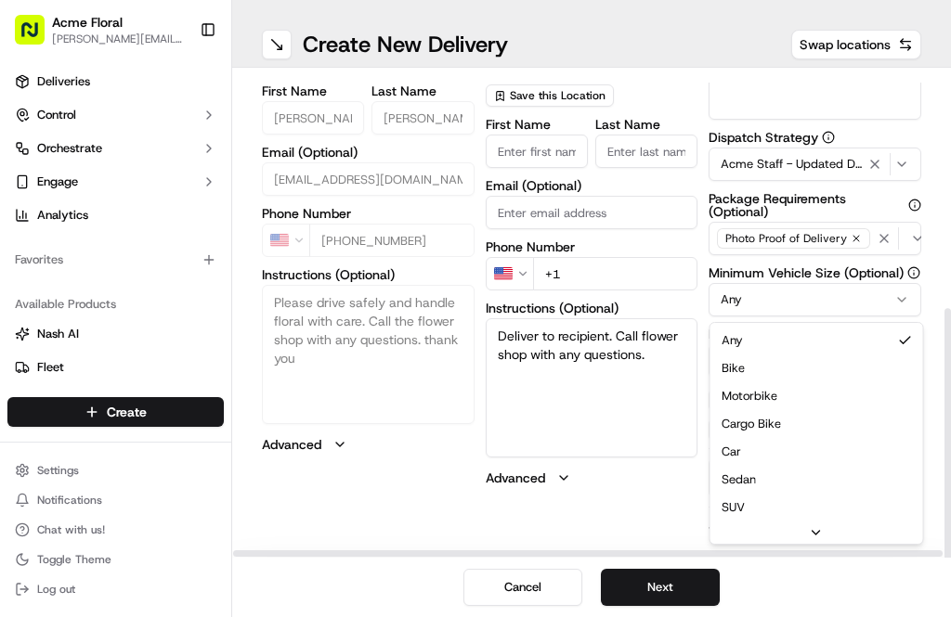
scroll to position [405, 0]
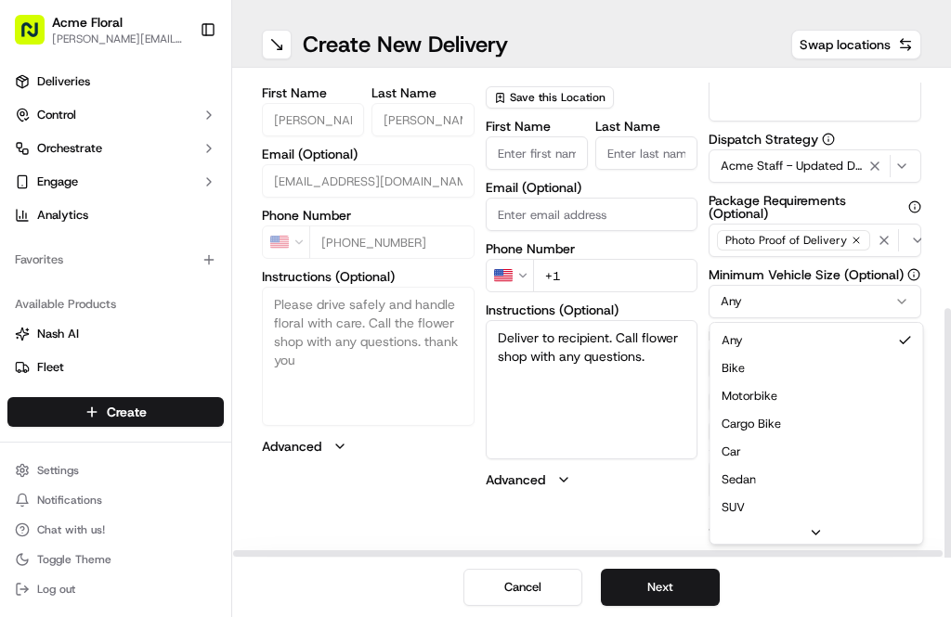
click at [804, 299] on html "Acme Floral [PERSON_NAME][EMAIL_ADDRESS][DOMAIN_NAME] Toggle Sidebar Deliveries…" at bounding box center [475, 308] width 951 height 617
click at [805, 303] on html "Acme Floral [PERSON_NAME][EMAIL_ADDRESS][DOMAIN_NAME] Toggle Sidebar Deliveries…" at bounding box center [475, 308] width 951 height 617
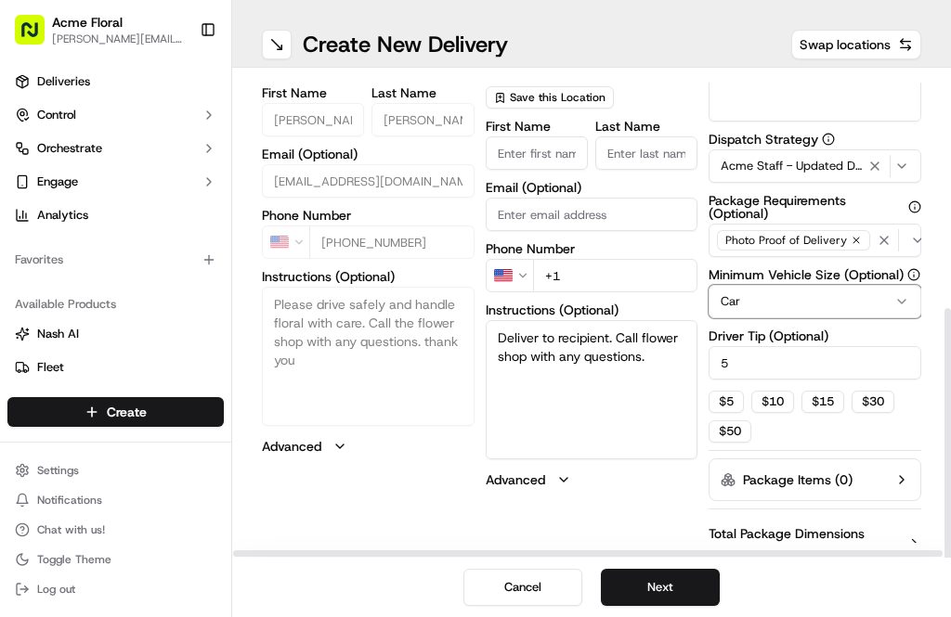
scroll to position [59, 0]
click at [676, 603] on button "Next" at bounding box center [660, 587] width 119 height 37
click at [680, 589] on button "Next" at bounding box center [660, 587] width 119 height 37
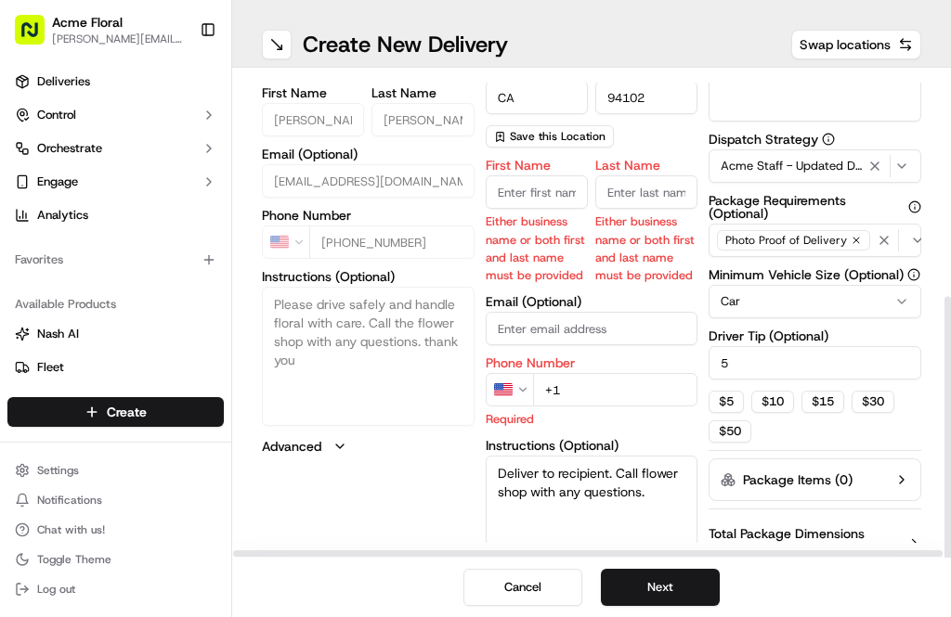
click at [678, 589] on button "Next" at bounding box center [660, 587] width 119 height 37
click at [562, 175] on input "First Name" at bounding box center [537, 191] width 102 height 33
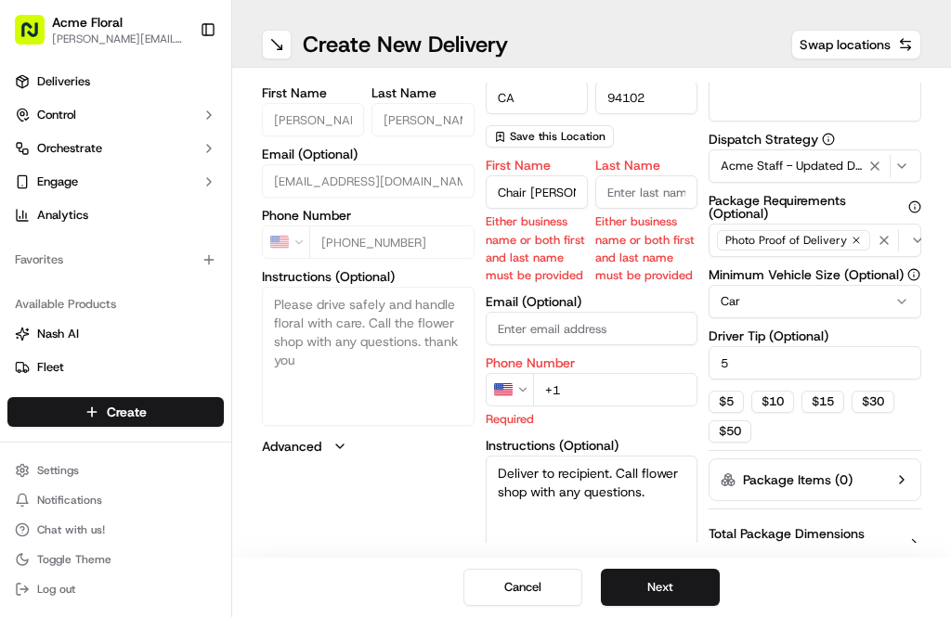
type input "Chair Jawn Rice"
click at [651, 165] on div "First Name Chair Jawn Rice Either business name or both first and last name mus…" at bounding box center [592, 392] width 213 height 466
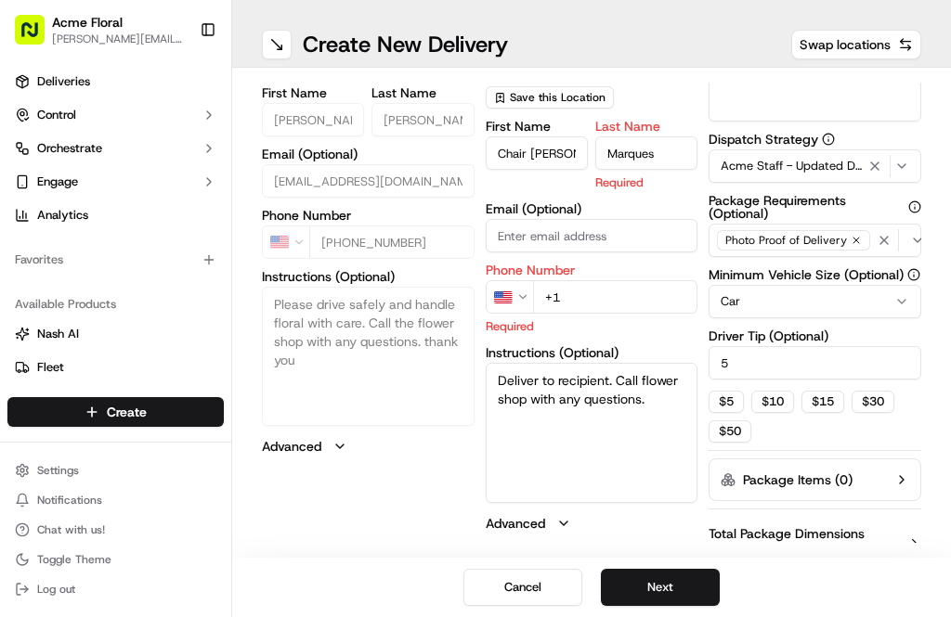
type input "Marques"
click at [633, 272] on div "Phone Number US +1 Required" at bounding box center [592, 299] width 213 height 71
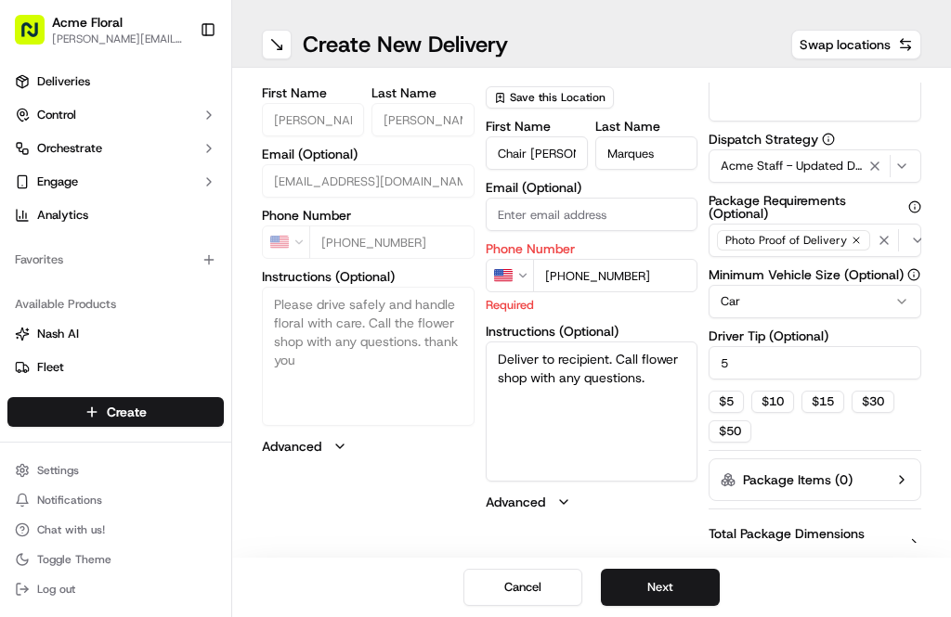
type input "[PHONE_NUMBER]"
click at [660, 590] on button "Next" at bounding box center [660, 587] width 119 height 37
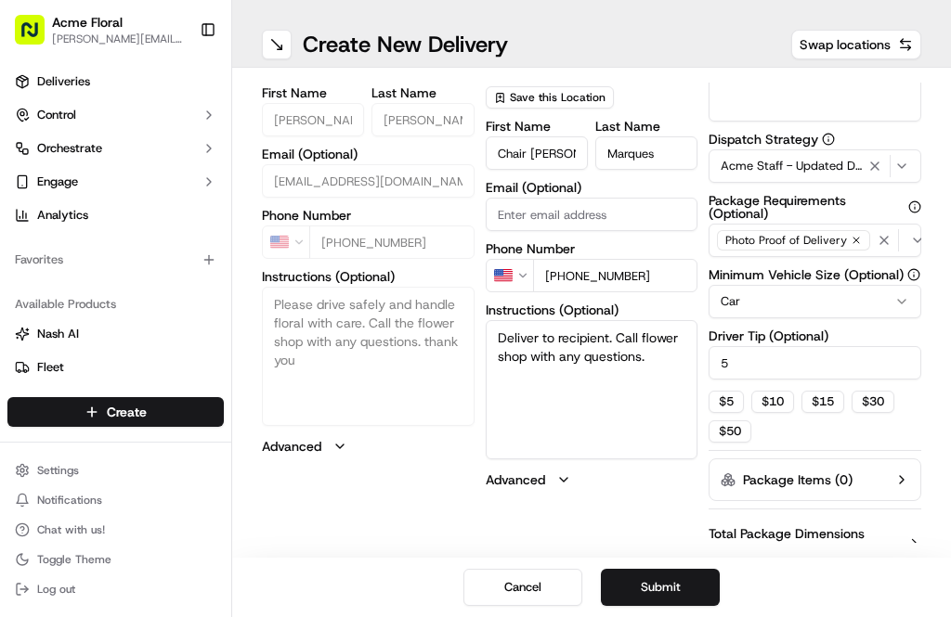
click at [687, 586] on button "Submit" at bounding box center [660, 587] width 119 height 37
